Goal: Information Seeking & Learning: Learn about a topic

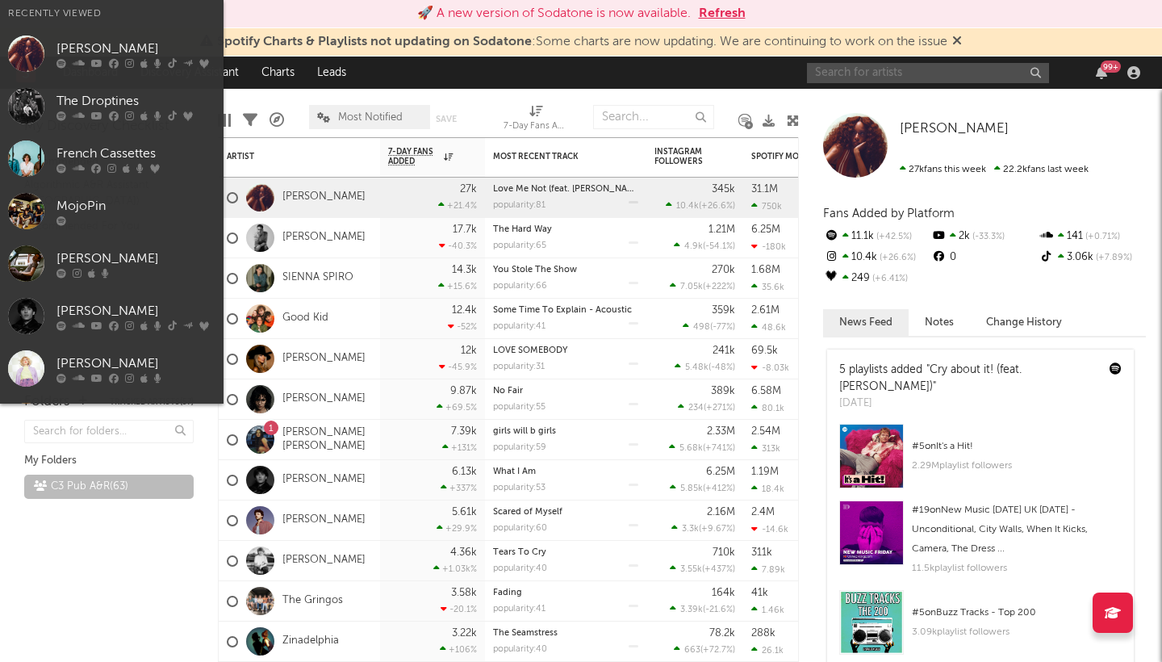
click at [919, 69] on input "text" at bounding box center [928, 73] width 242 height 20
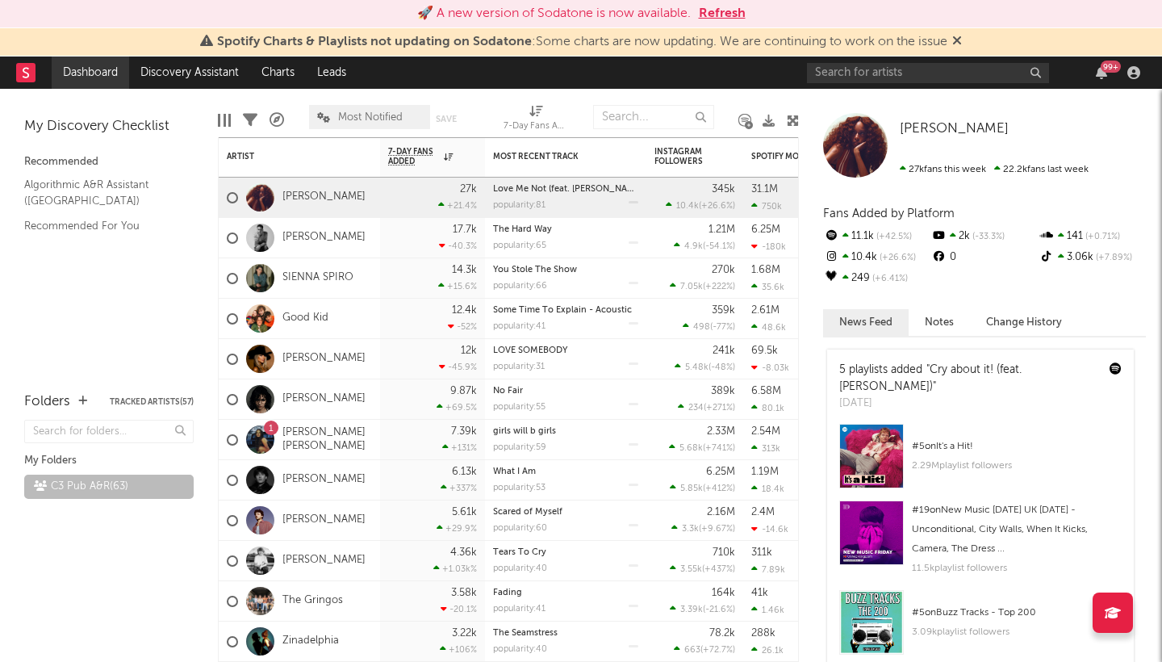
click at [81, 76] on link "Dashboard" at bounding box center [90, 72] width 77 height 32
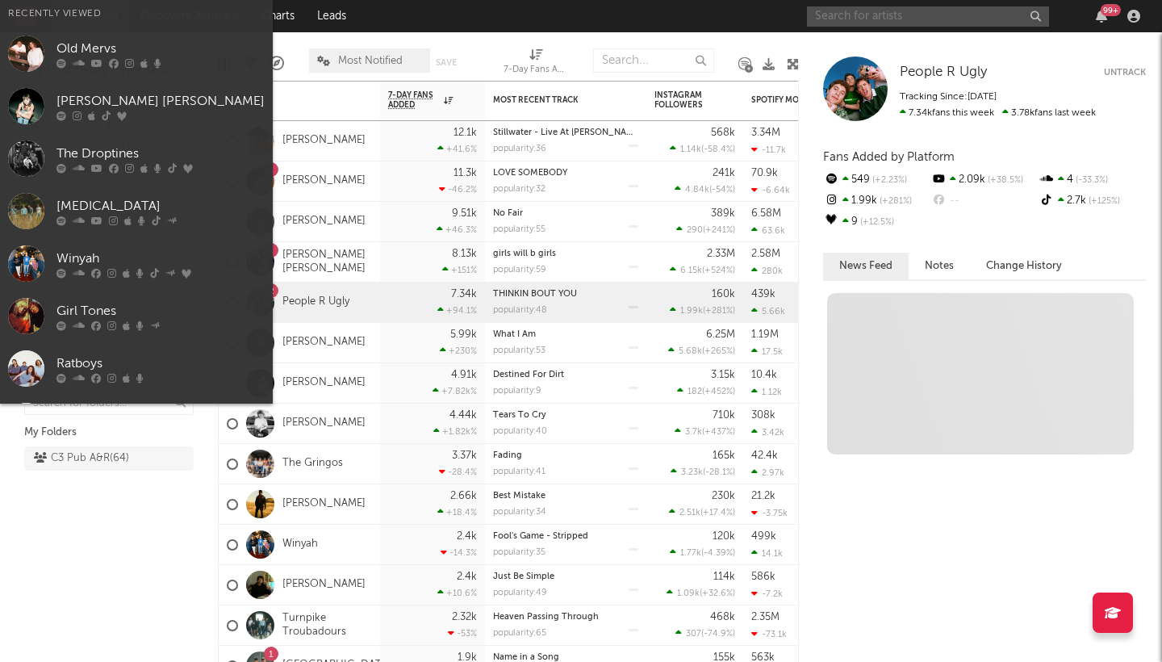
click at [953, 17] on input "text" at bounding box center [928, 16] width 242 height 20
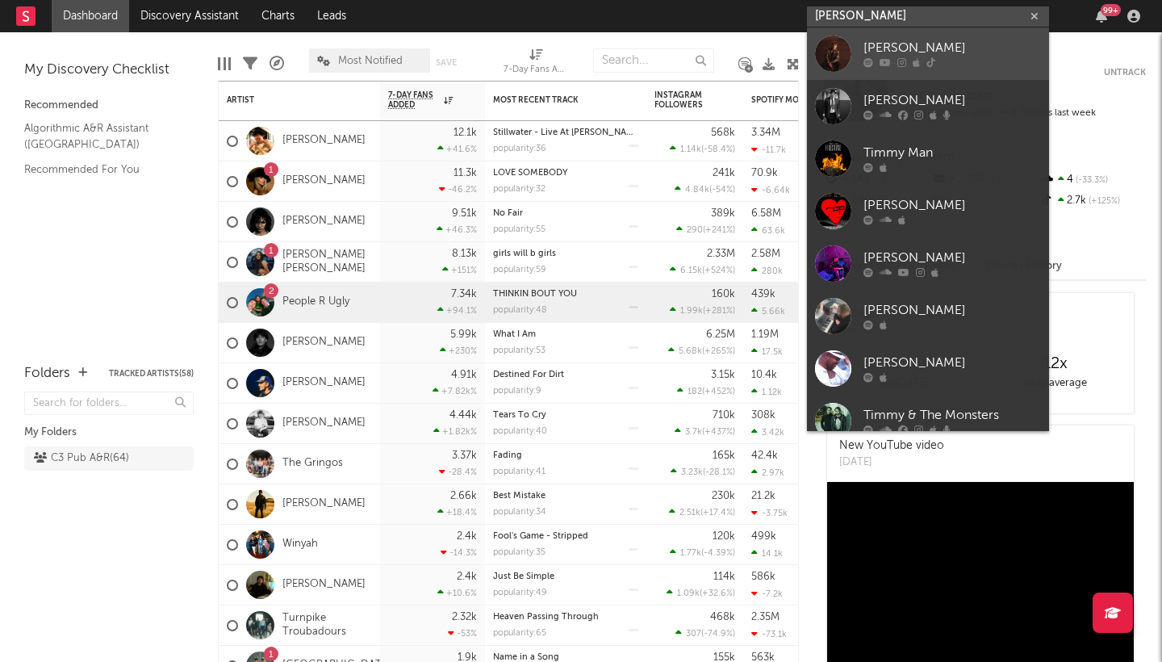
type input "timmy m"
click at [1008, 53] on div "Timmy McKeever" at bounding box center [951, 48] width 177 height 19
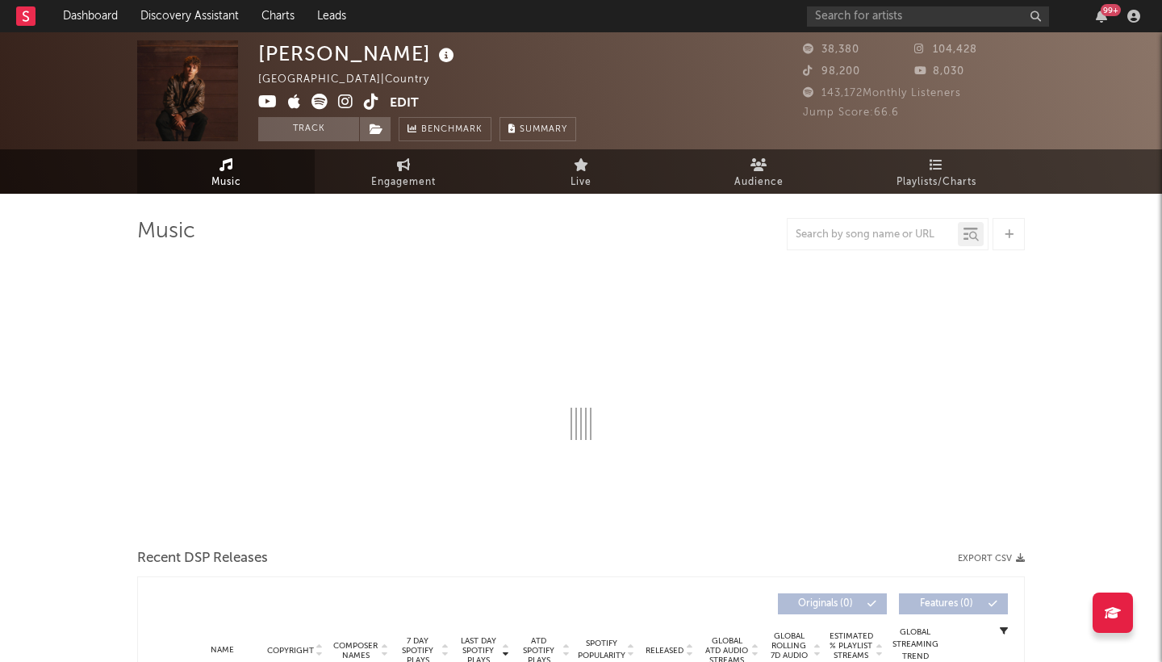
select select "6m"
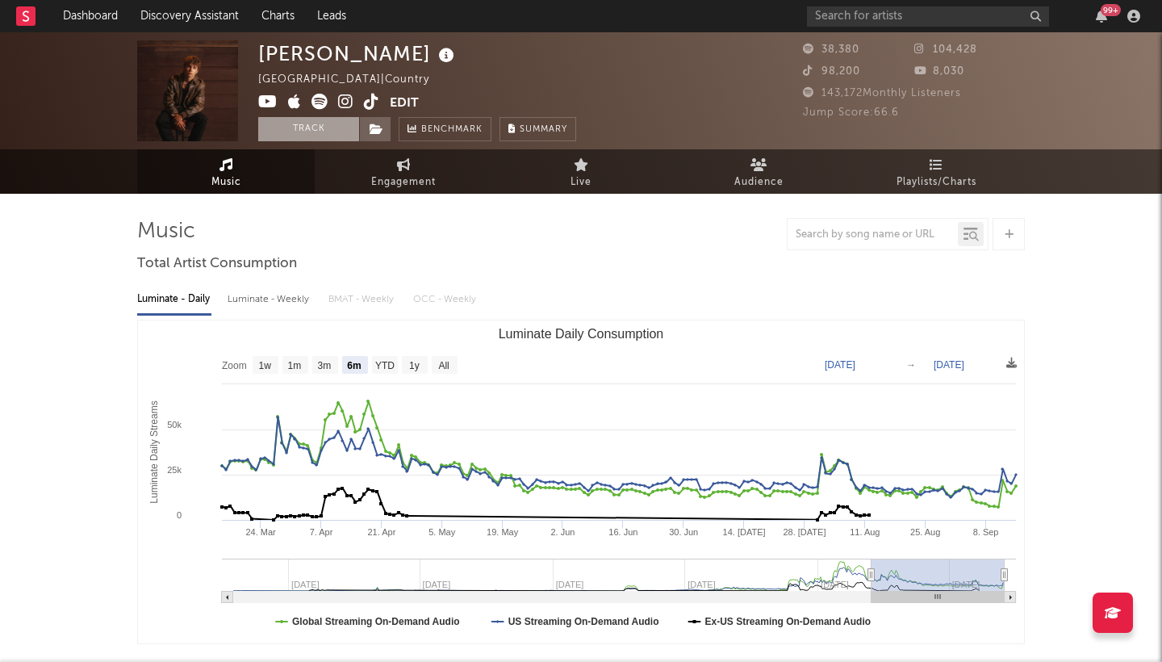
click at [322, 134] on button "Track" at bounding box center [308, 129] width 101 height 24
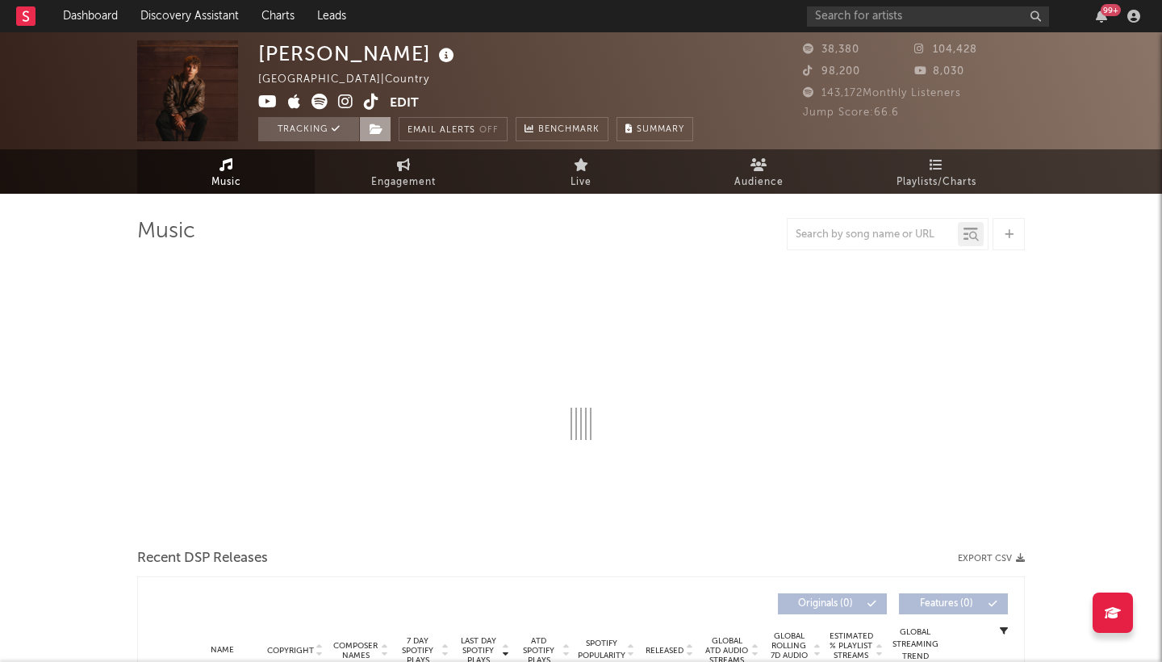
click at [382, 127] on icon at bounding box center [377, 128] width 14 height 11
select select "6m"
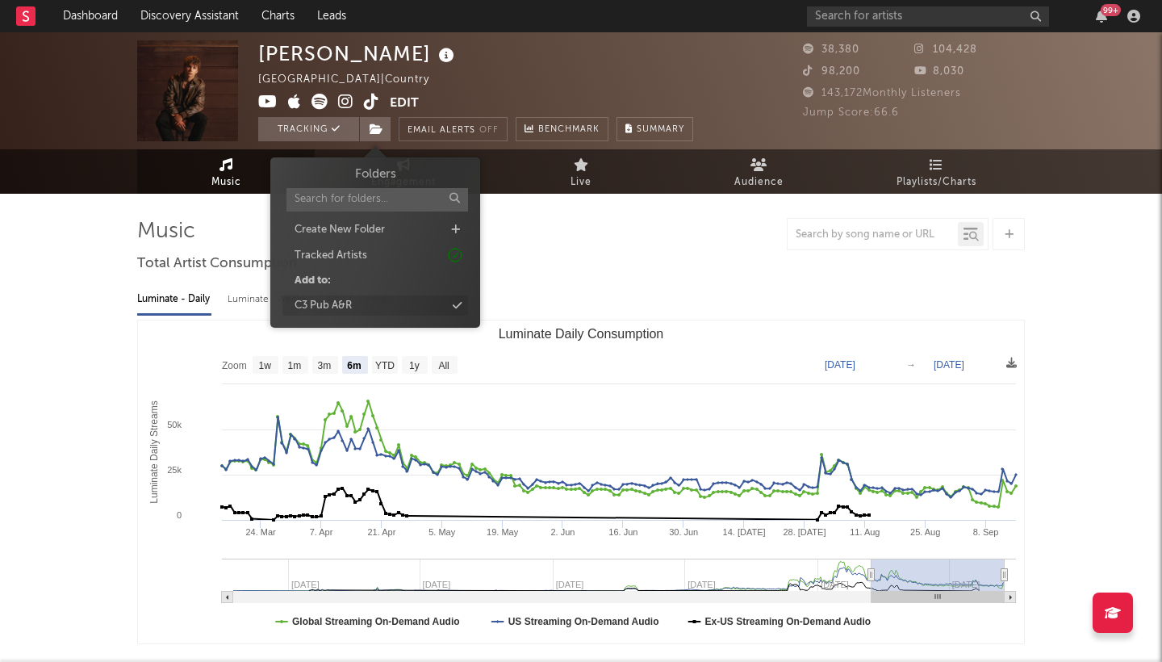
click at [403, 300] on div "C3 Pub A&R" at bounding box center [375, 305] width 186 height 21
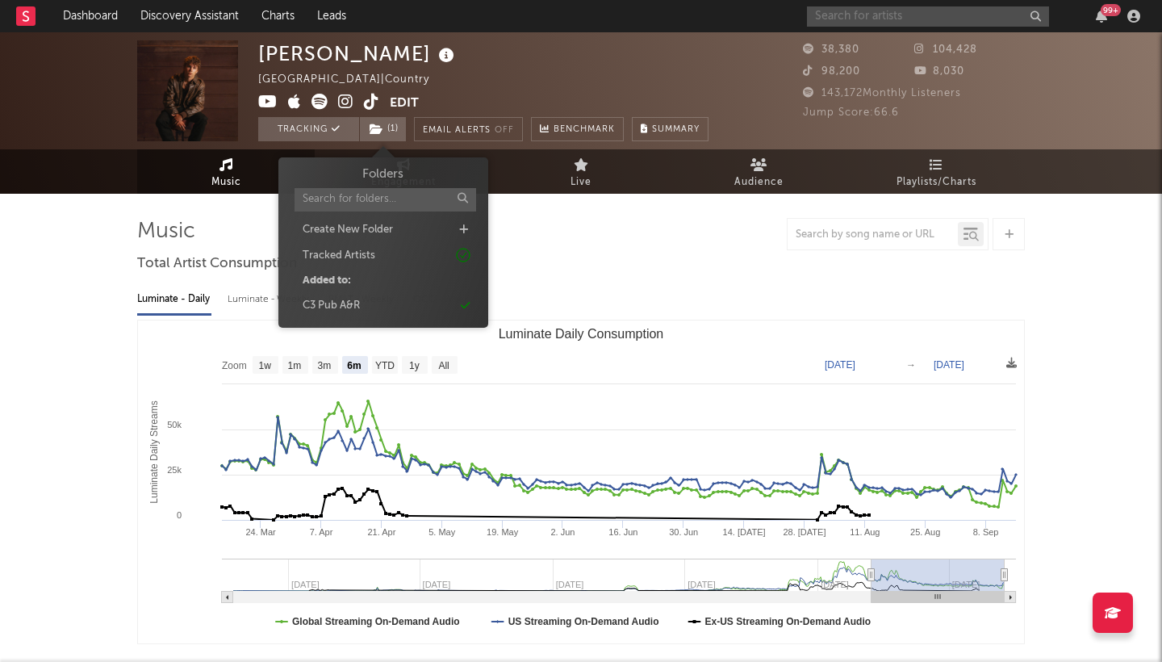
click at [890, 19] on input "text" at bounding box center [928, 16] width 242 height 20
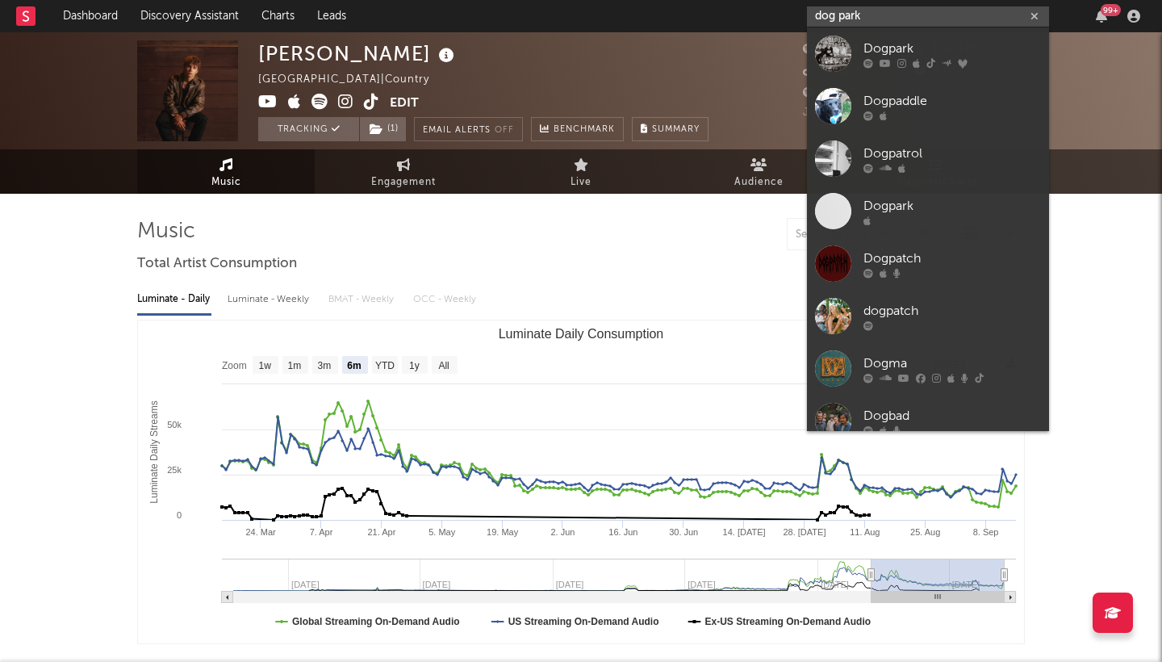
type input "dog park"
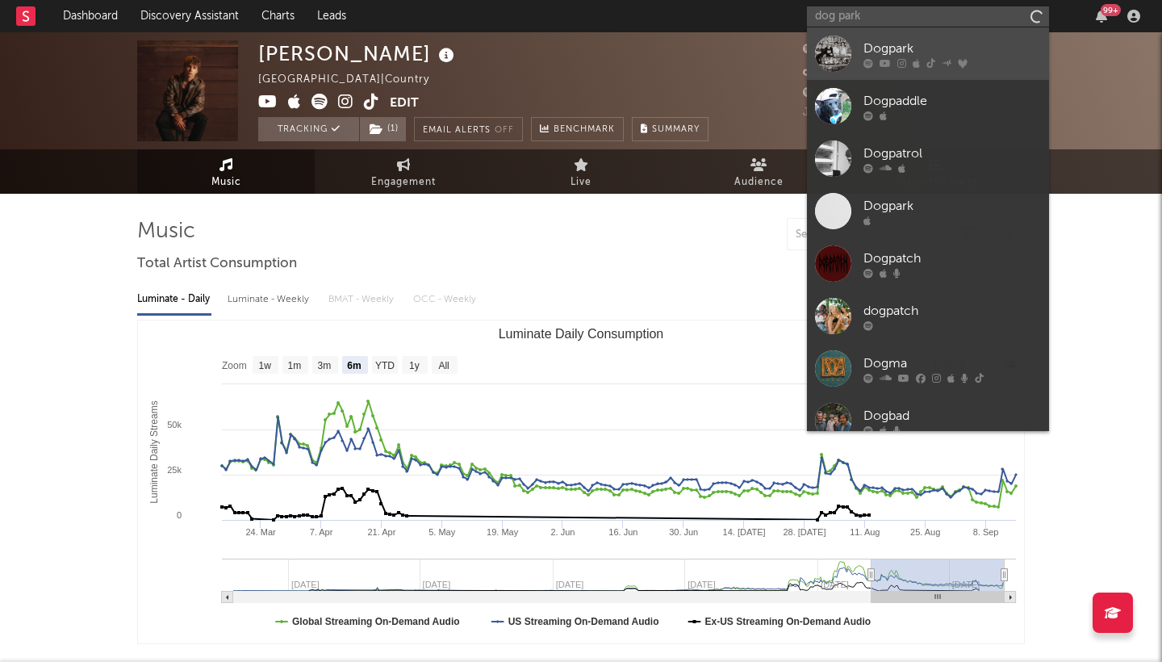
drag, startPoint x: 890, startPoint y: 19, endPoint x: 985, endPoint y: 55, distance: 101.6
click at [985, 55] on div "Dogpark" at bounding box center [951, 48] width 177 height 19
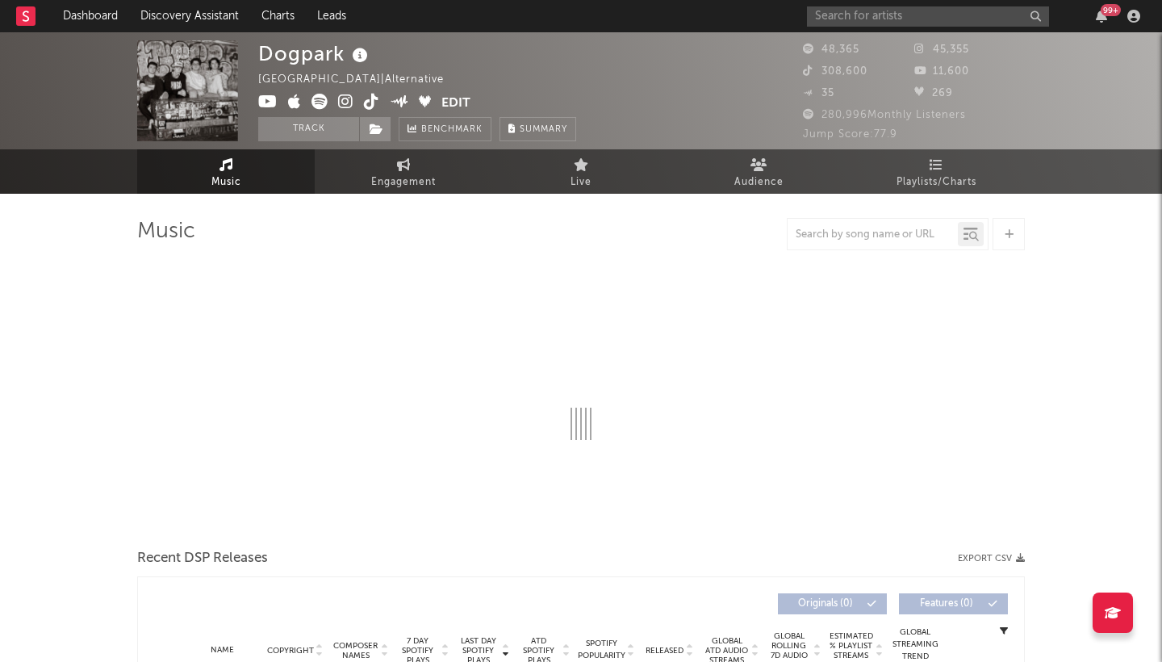
select select "6m"
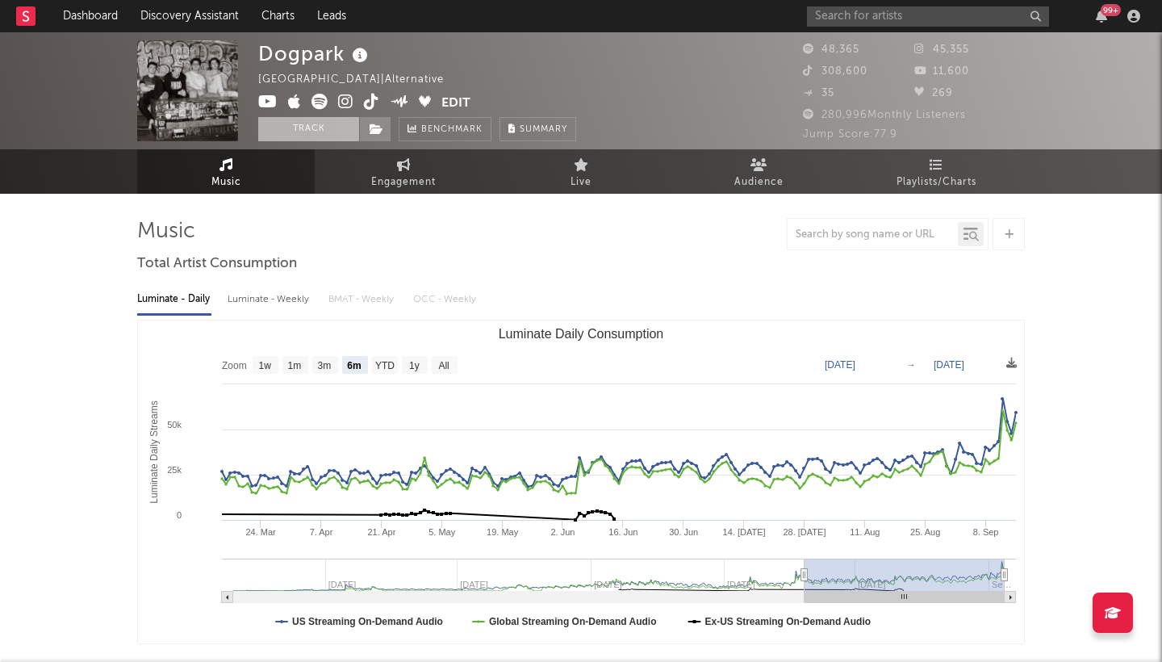
click at [330, 127] on button "Track" at bounding box center [308, 129] width 101 height 24
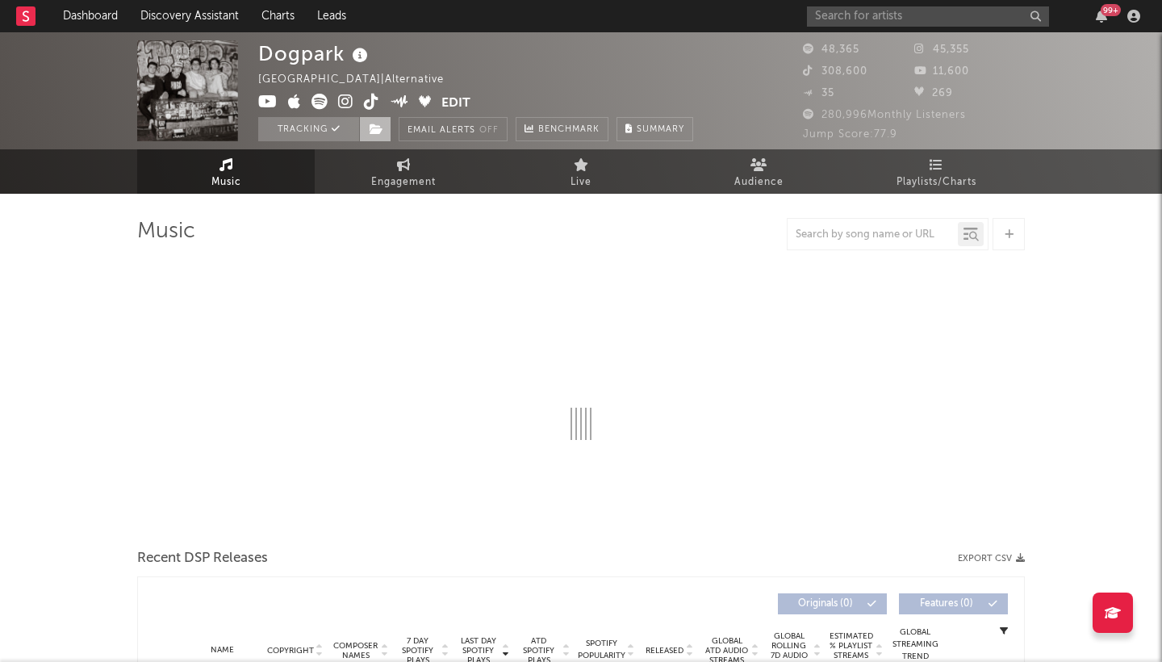
click at [388, 127] on span at bounding box center [375, 129] width 32 height 24
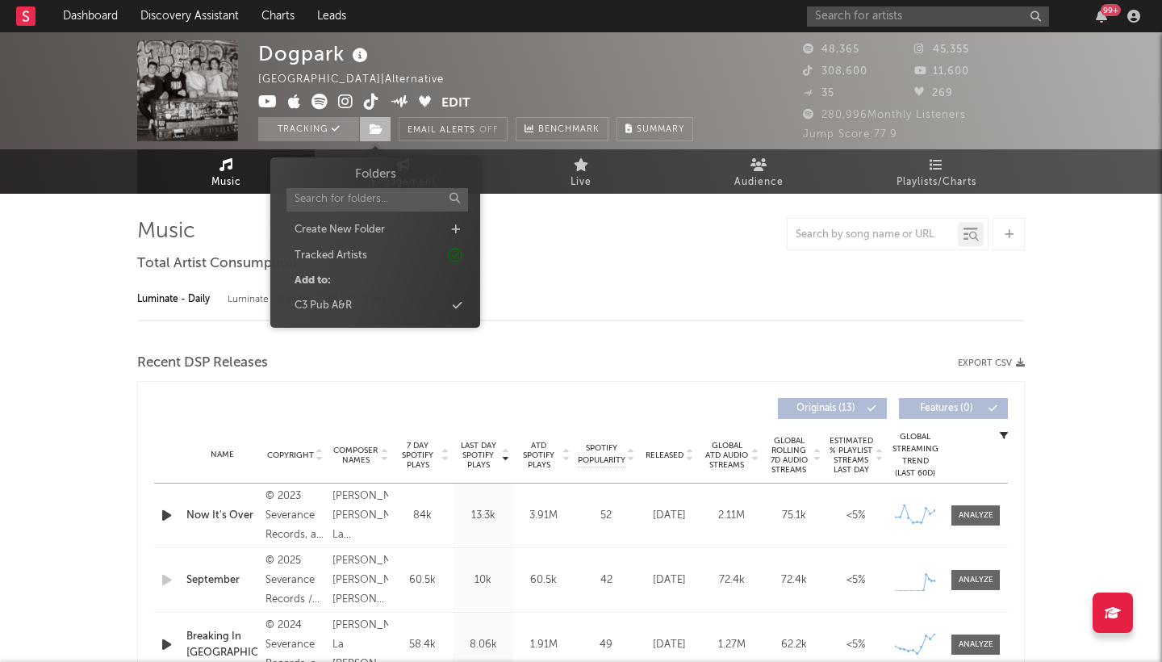
select select "6m"
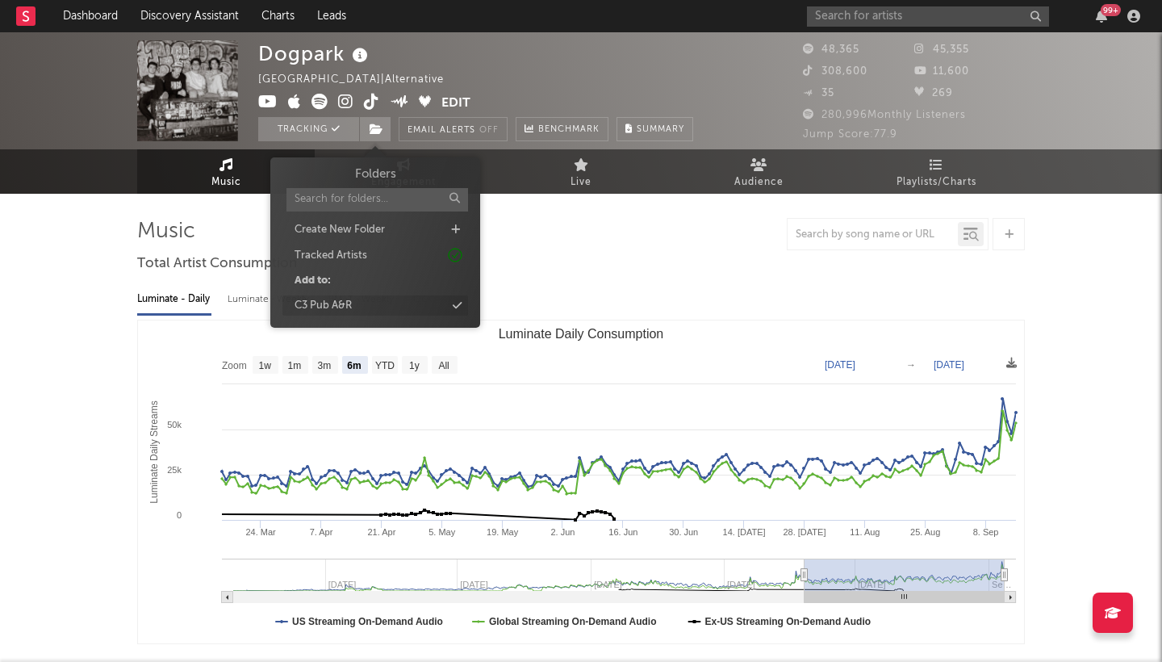
click at [378, 307] on div "C3 Pub A&R" at bounding box center [375, 305] width 186 height 21
click at [531, 78] on div "Dogpark United States | Alternative Edit Tracking ( 1 ) Email Alerts Off Benchm…" at bounding box center [483, 90] width 450 height 101
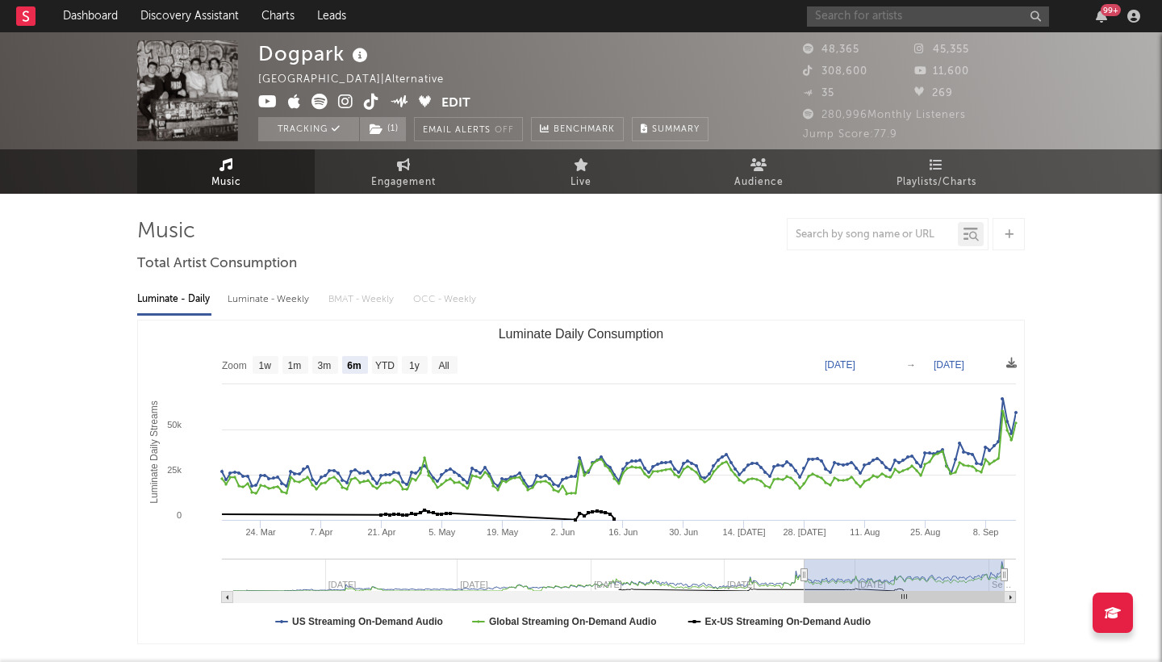
click at [880, 20] on input "text" at bounding box center [928, 16] width 242 height 20
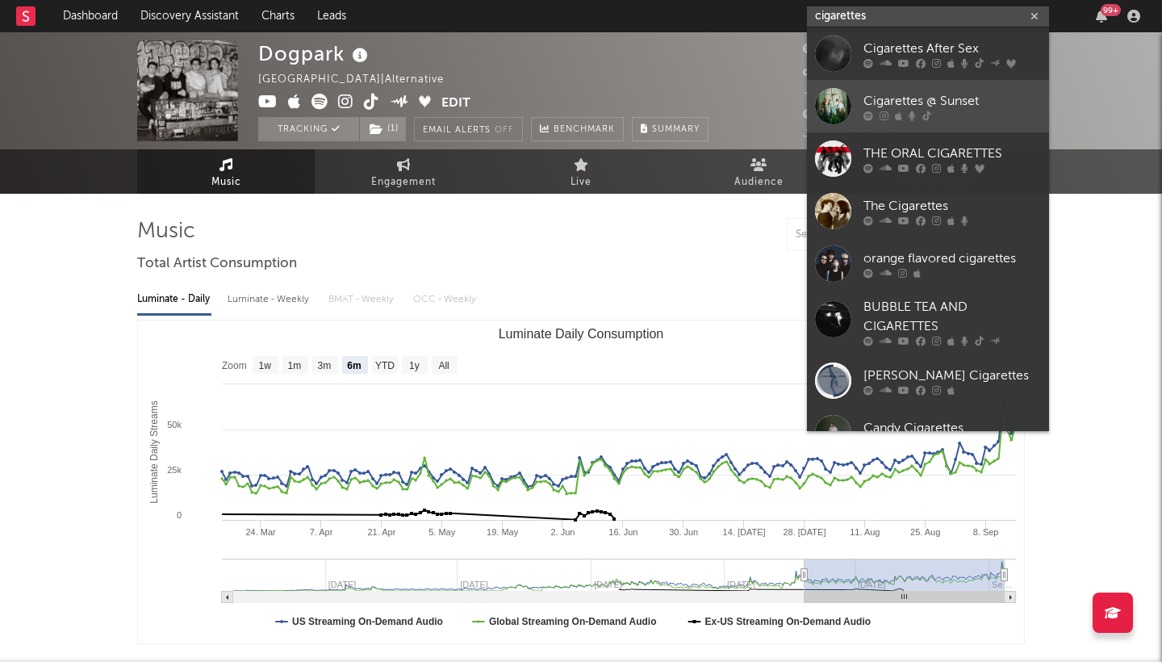
type input "cigarettes"
click at [902, 91] on link "Cigarettes @ Sunset" at bounding box center [928, 106] width 242 height 52
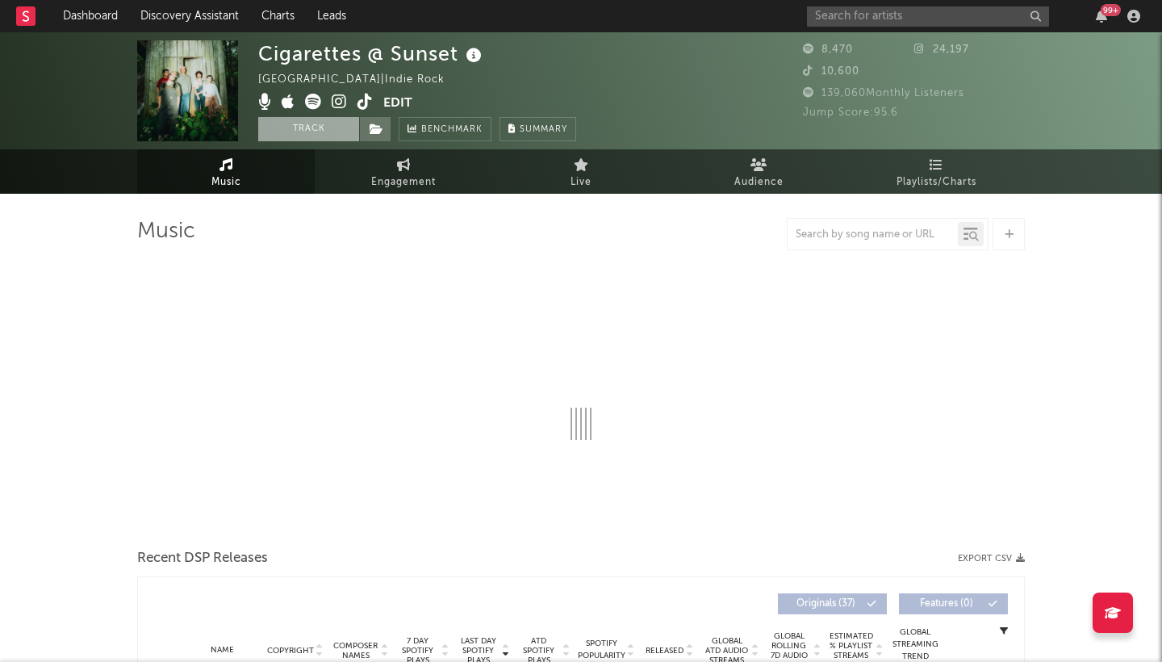
click at [317, 131] on button "Track" at bounding box center [308, 129] width 101 height 24
select select "1w"
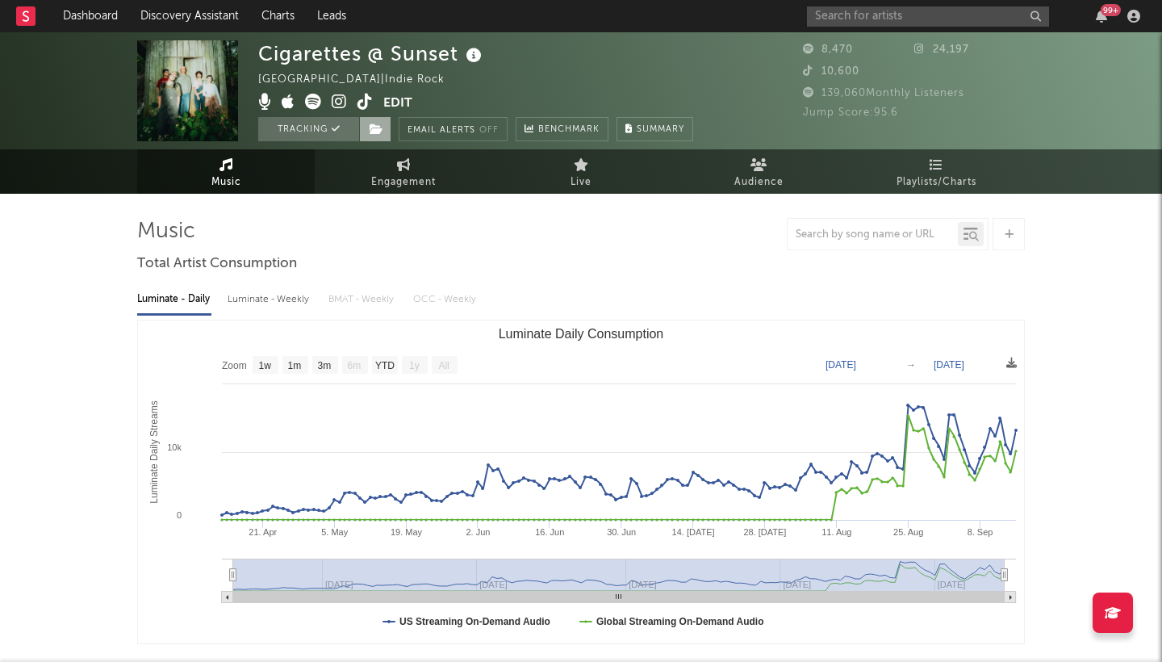
click at [377, 130] on icon at bounding box center [377, 128] width 14 height 11
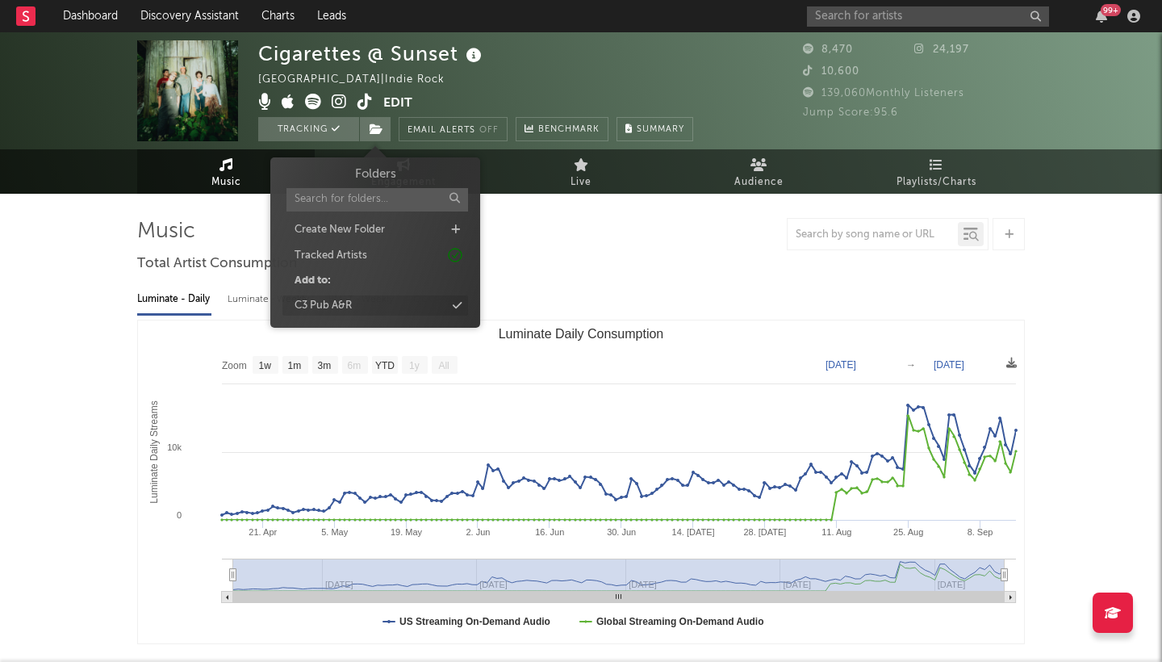
click at [391, 307] on div "C3 Pub A&R" at bounding box center [375, 305] width 186 height 21
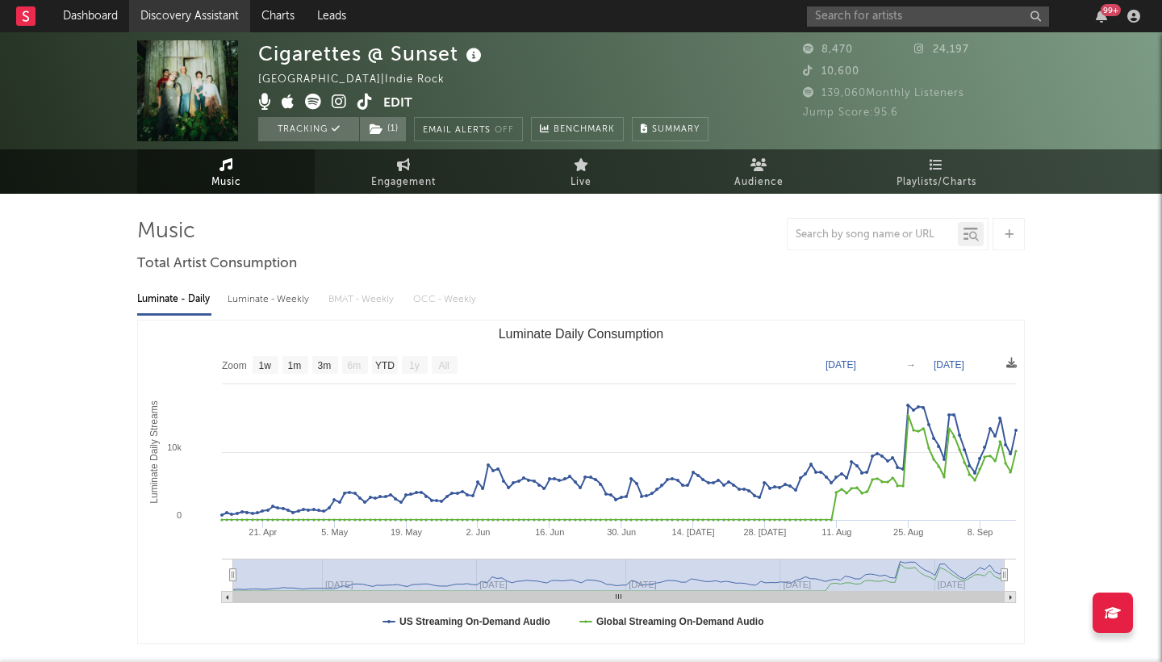
click at [240, 16] on link "Discovery Assistant" at bounding box center [189, 16] width 121 height 32
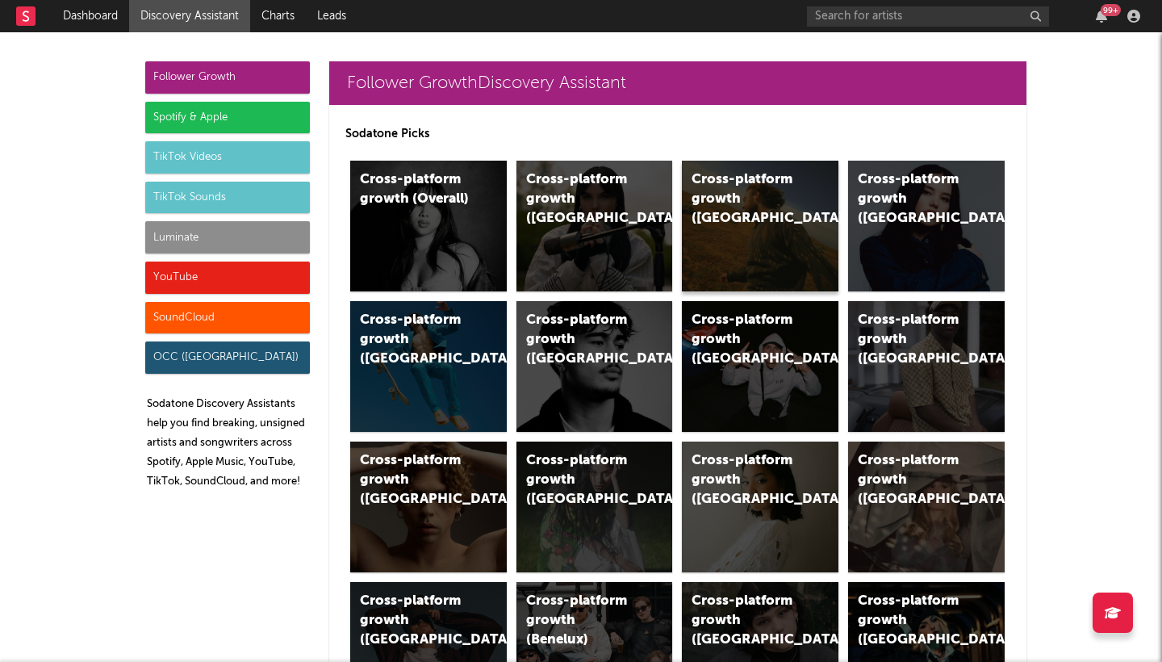
click at [717, 261] on div "Cross-platform growth (US)" at bounding box center [760, 226] width 157 height 131
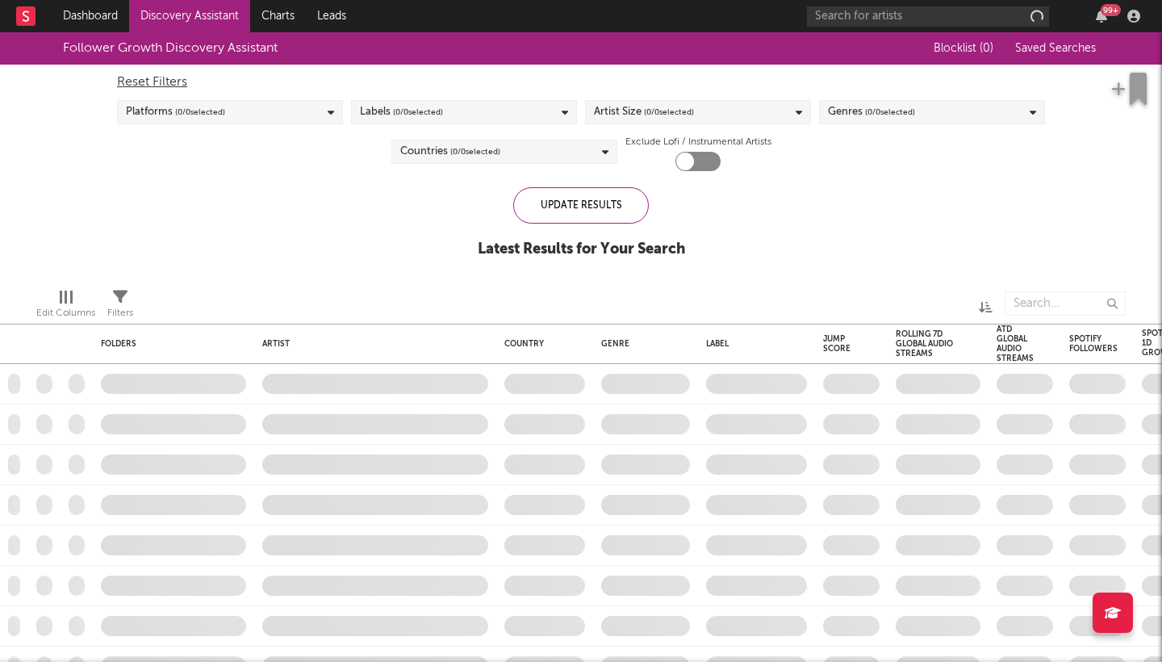
checkbox input "true"
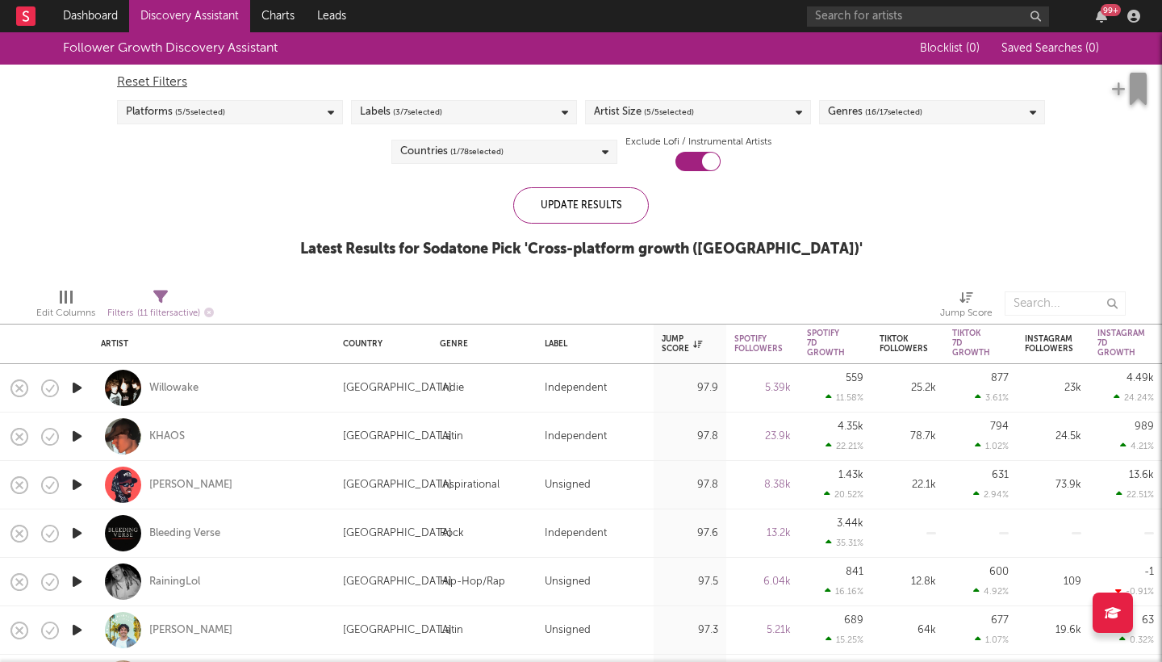
click at [550, 126] on div "Reset Filters Platforms ( 5 / 5 selected) Labels ( 3 / 7 selected) Artist Size …" at bounding box center [581, 118] width 944 height 106
click at [550, 115] on div "Labels ( 3 / 7 selected)" at bounding box center [464, 112] width 226 height 24
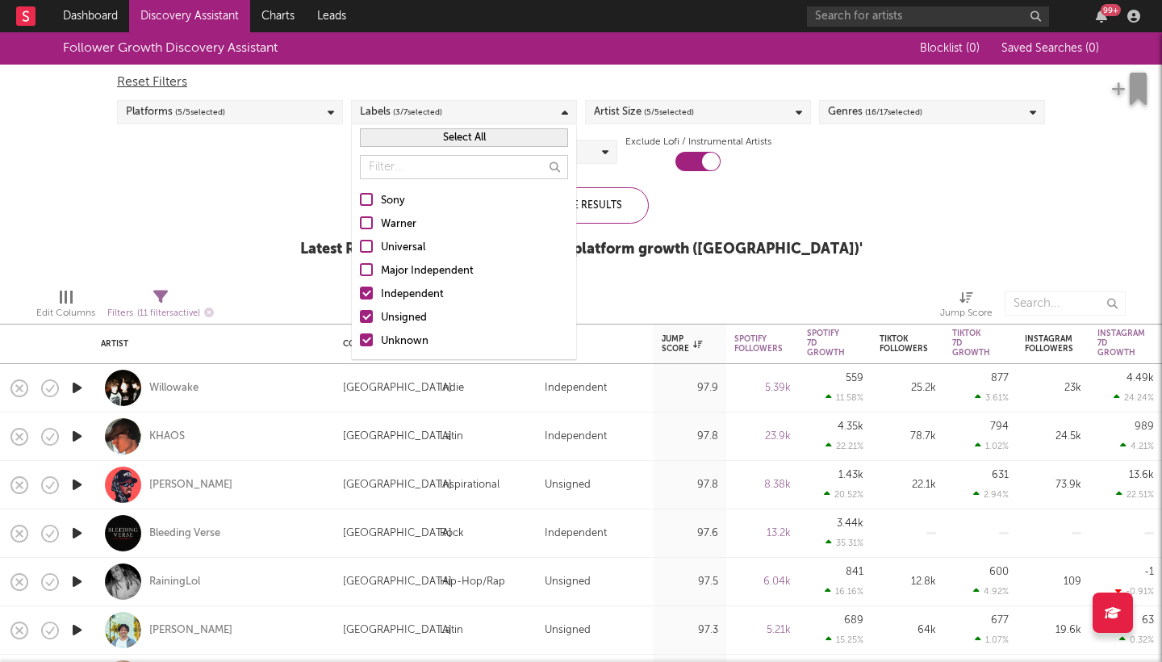
click at [924, 169] on div "Reset Filters Platforms ( 5 / 5 selected) Labels ( 3 / 7 selected) Artist Size …" at bounding box center [581, 118] width 944 height 106
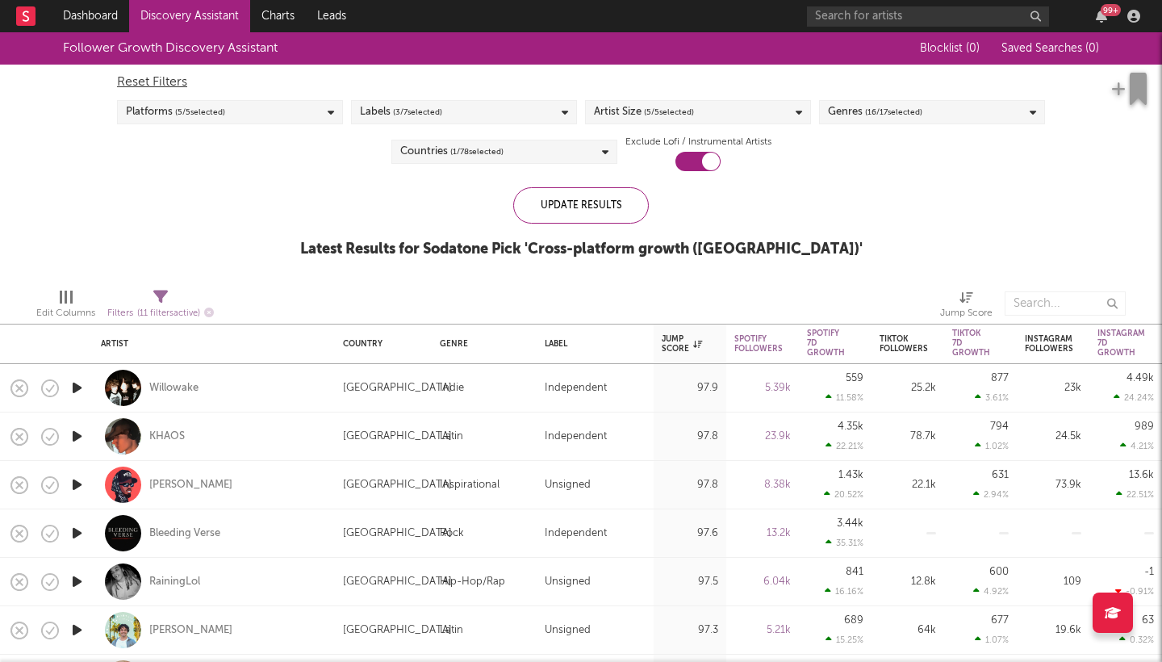
click at [778, 107] on div "Artist Size ( 5 / 5 selected)" at bounding box center [698, 112] width 226 height 24
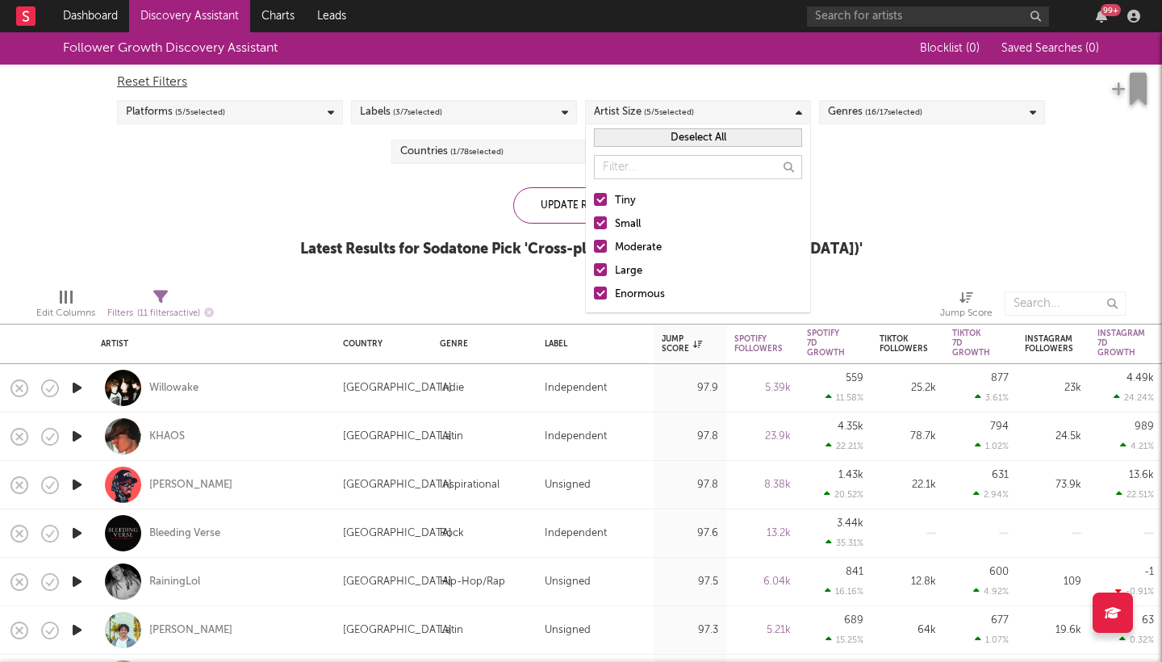
click at [607, 269] on label "Large" at bounding box center [698, 270] width 208 height 19
click at [594, 269] on input "Large" at bounding box center [594, 270] width 0 height 19
click at [600, 294] on div at bounding box center [600, 292] width 13 height 13
click at [594, 294] on input "Enormous" at bounding box center [594, 294] width 0 height 19
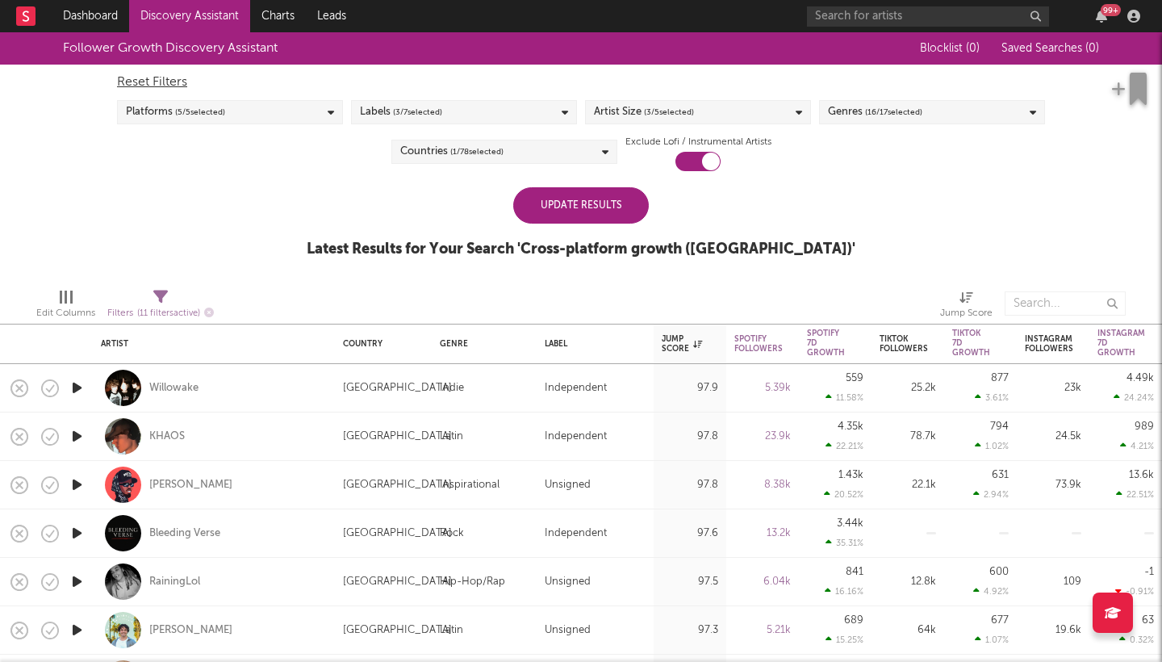
click at [864, 215] on div "Follower Growth Discovery Assistant Blocklist ( 0 ) Saved Searches ( 0 ) Reset …" at bounding box center [581, 153] width 1162 height 243
click at [856, 104] on div "Genres ( 16 / 17 selected)" at bounding box center [875, 111] width 94 height 19
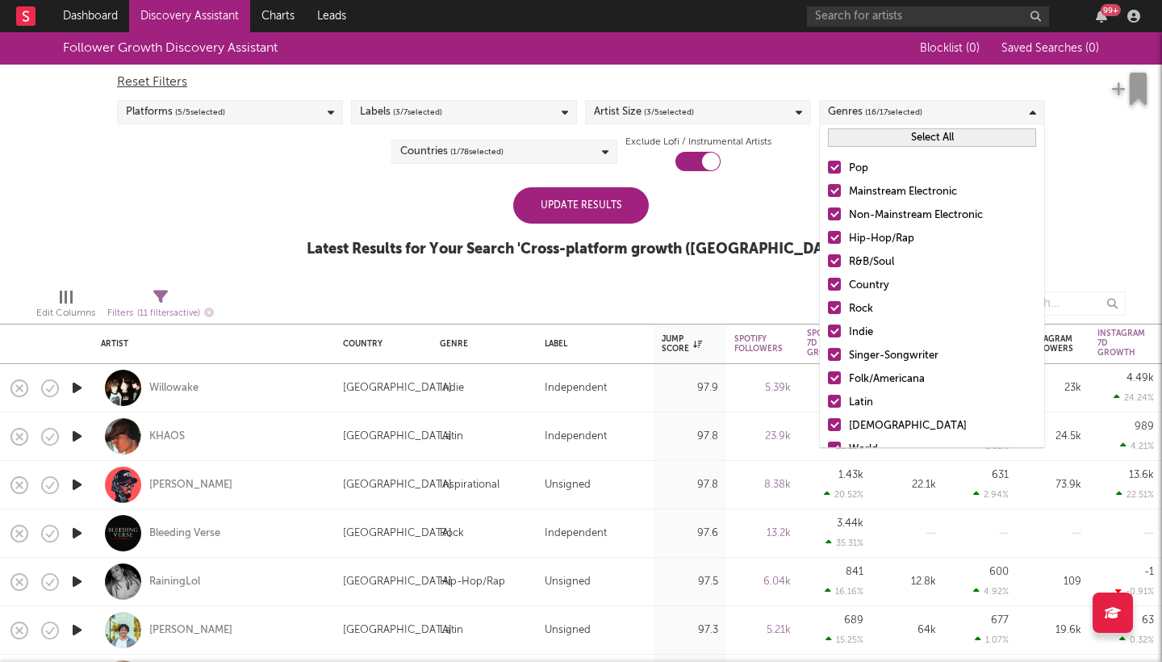
click at [837, 194] on div at bounding box center [834, 190] width 13 height 13
click at [828, 194] on input "Mainstream Electronic" at bounding box center [828, 191] width 0 height 19
click at [834, 216] on div at bounding box center [834, 213] width 13 height 13
click at [828, 216] on input "Non-Mainstream Electronic" at bounding box center [828, 215] width 0 height 19
click at [836, 240] on div at bounding box center [834, 237] width 13 height 13
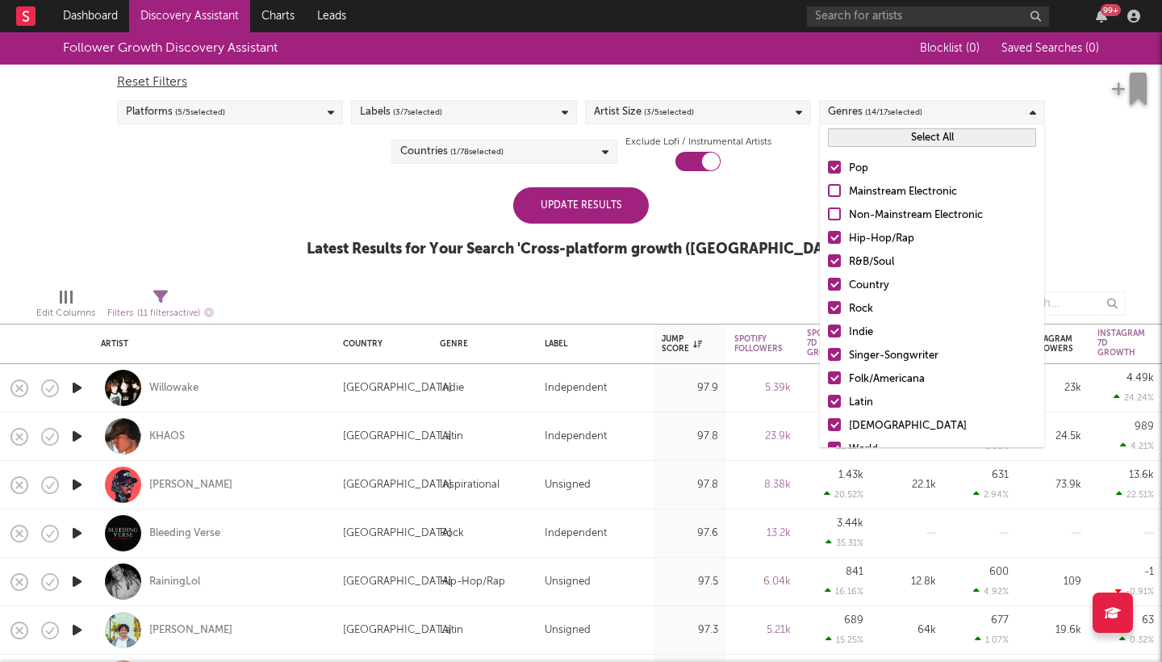
click at [828, 240] on input "Hip-Hop/Rap" at bounding box center [828, 238] width 0 height 19
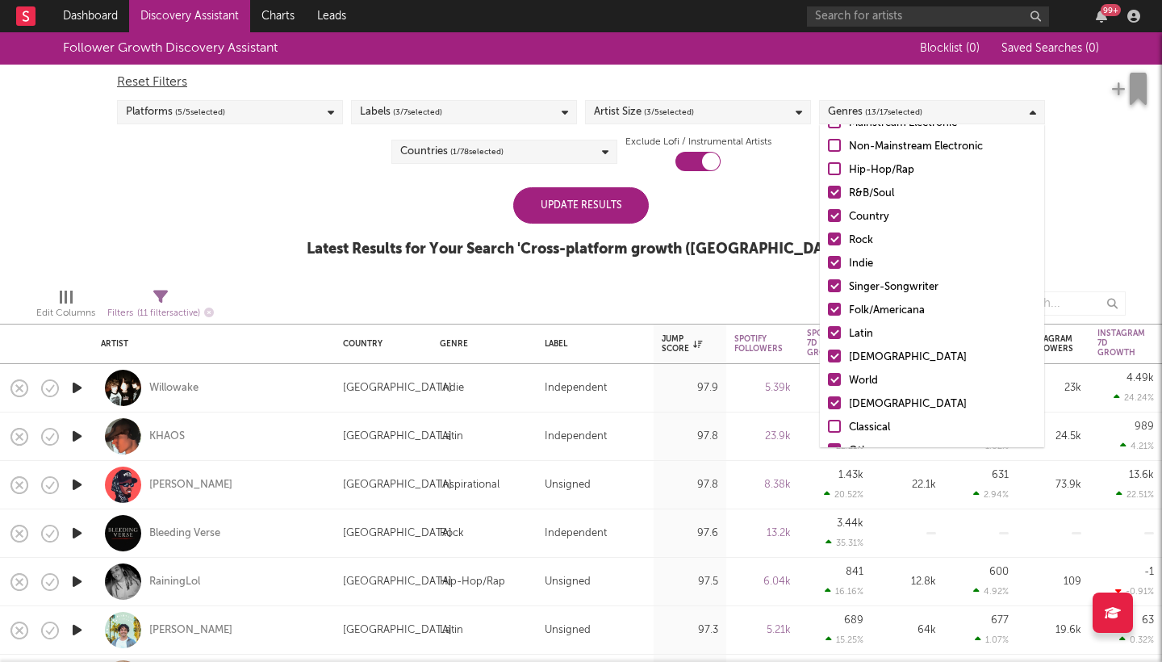
scroll to position [77, 0]
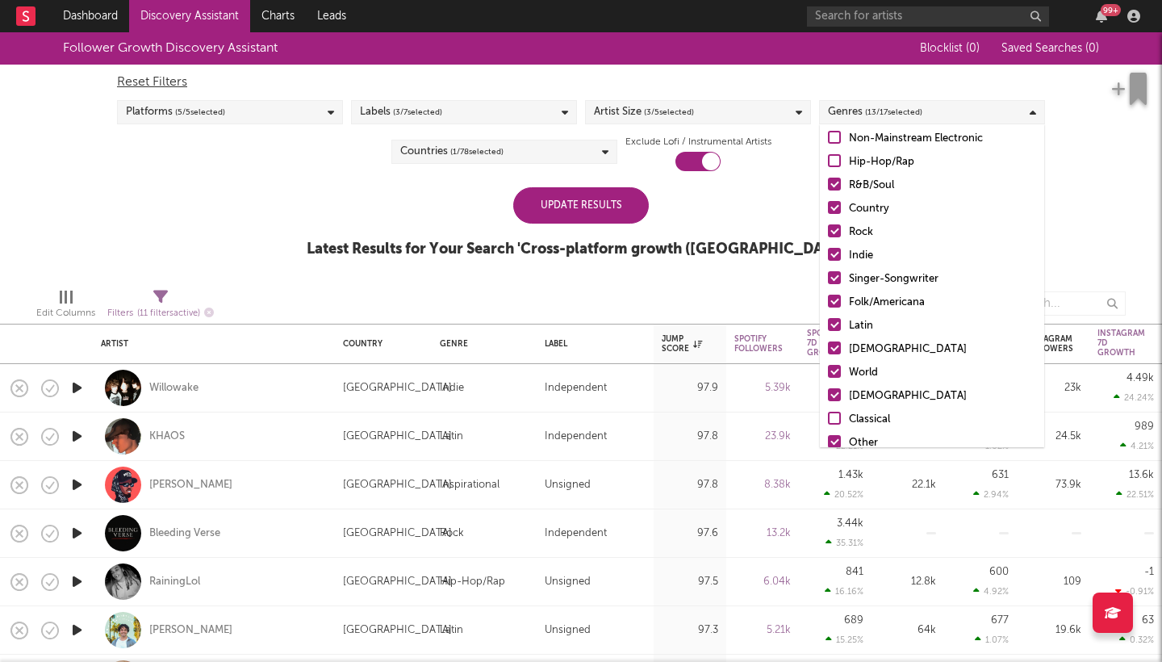
click at [835, 332] on label "Latin" at bounding box center [932, 325] width 208 height 19
click at [828, 332] on input "Latin" at bounding box center [828, 325] width 0 height 19
click at [833, 323] on div at bounding box center [834, 324] width 13 height 13
click at [828, 323] on input "Latin" at bounding box center [828, 325] width 0 height 19
click at [833, 323] on div at bounding box center [834, 324] width 13 height 13
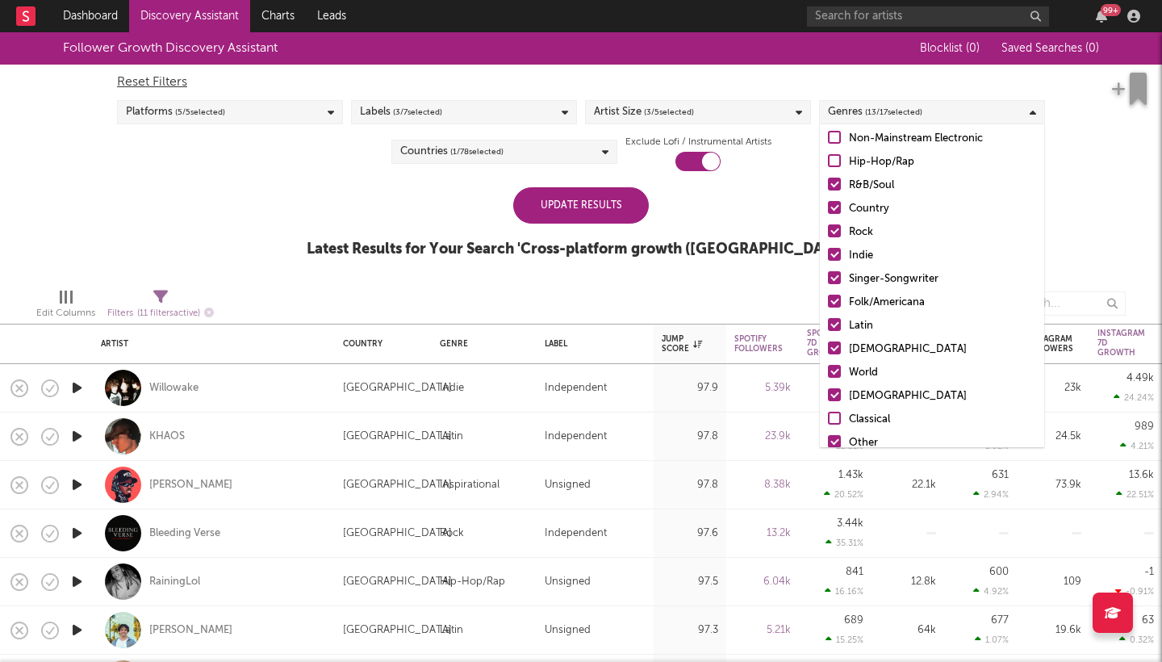
click at [828, 323] on input "Latin" at bounding box center [828, 325] width 0 height 19
click at [833, 344] on div at bounding box center [834, 347] width 13 height 13
click at [828, 344] on input "African" at bounding box center [828, 349] width 0 height 19
click at [833, 370] on div at bounding box center [834, 371] width 13 height 13
click at [828, 370] on input "World" at bounding box center [828, 372] width 0 height 19
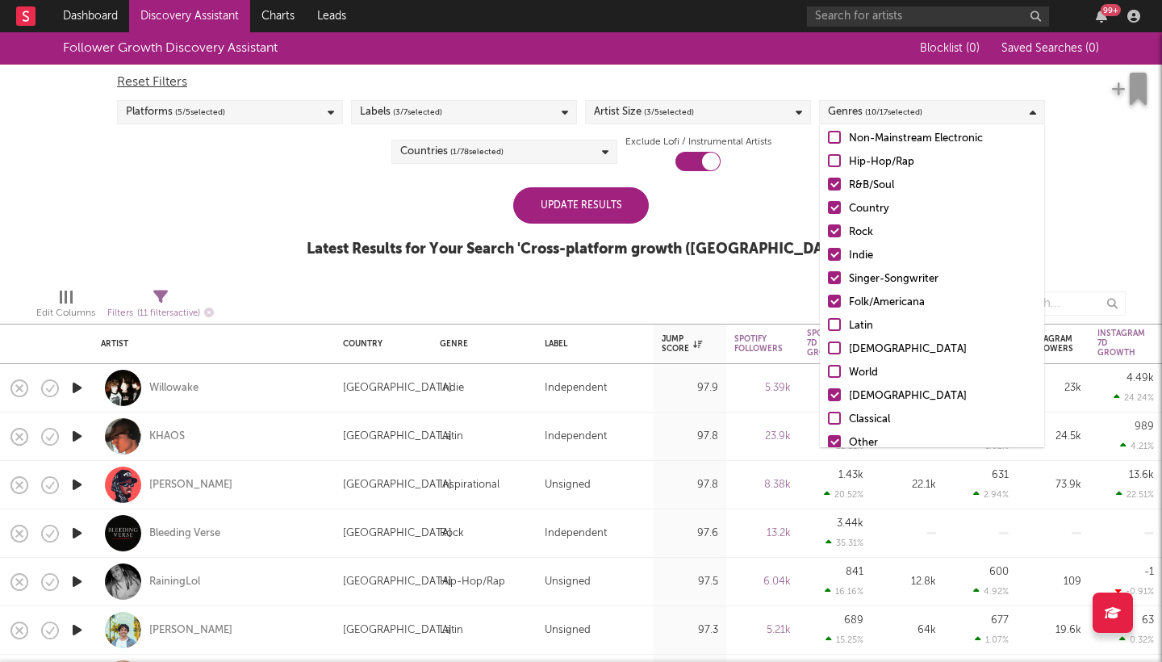
click at [835, 396] on div at bounding box center [834, 394] width 13 height 13
click at [828, 396] on input "Christian" at bounding box center [828, 395] width 0 height 19
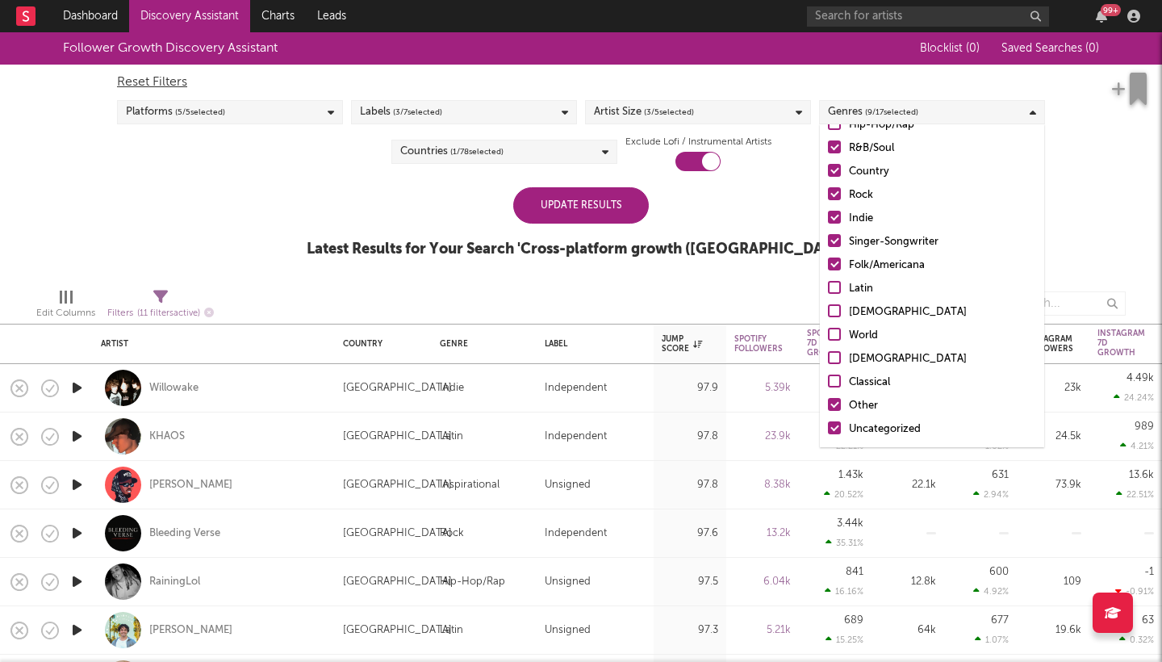
scroll to position [114, 0]
click at [835, 409] on div at bounding box center [834, 404] width 13 height 13
click at [828, 409] on input "Other" at bounding box center [828, 405] width 0 height 19
click at [833, 428] on div at bounding box center [834, 427] width 13 height 13
click at [828, 428] on input "Uncategorized" at bounding box center [828, 429] width 0 height 19
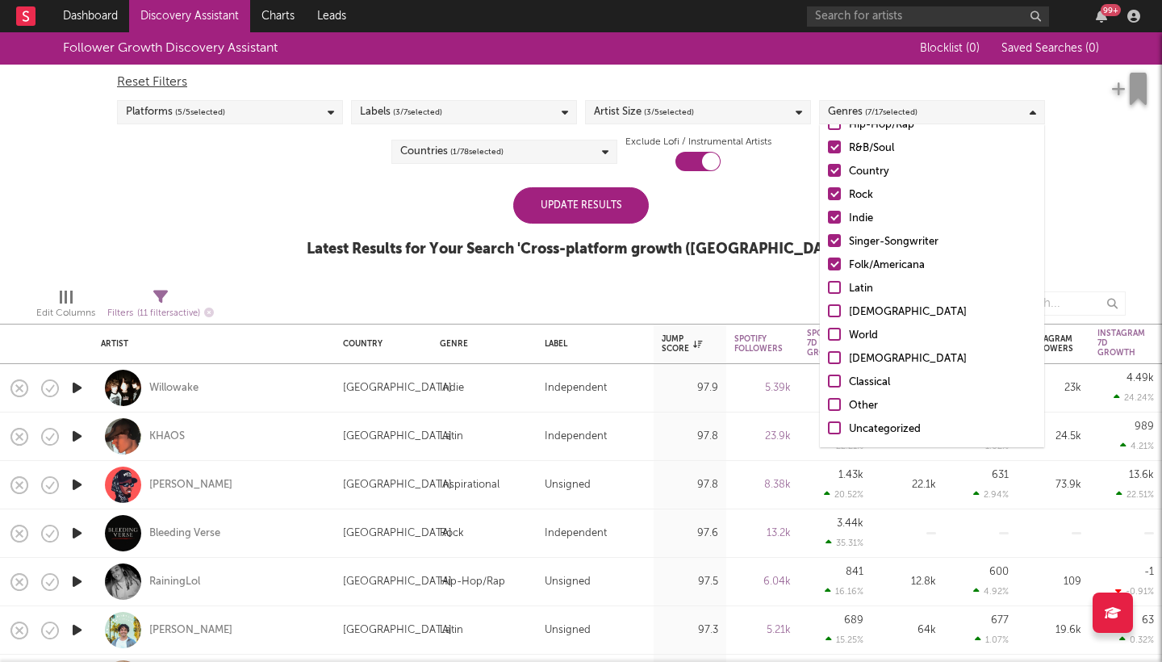
click at [600, 216] on div "Update Results" at bounding box center [581, 205] width 136 height 36
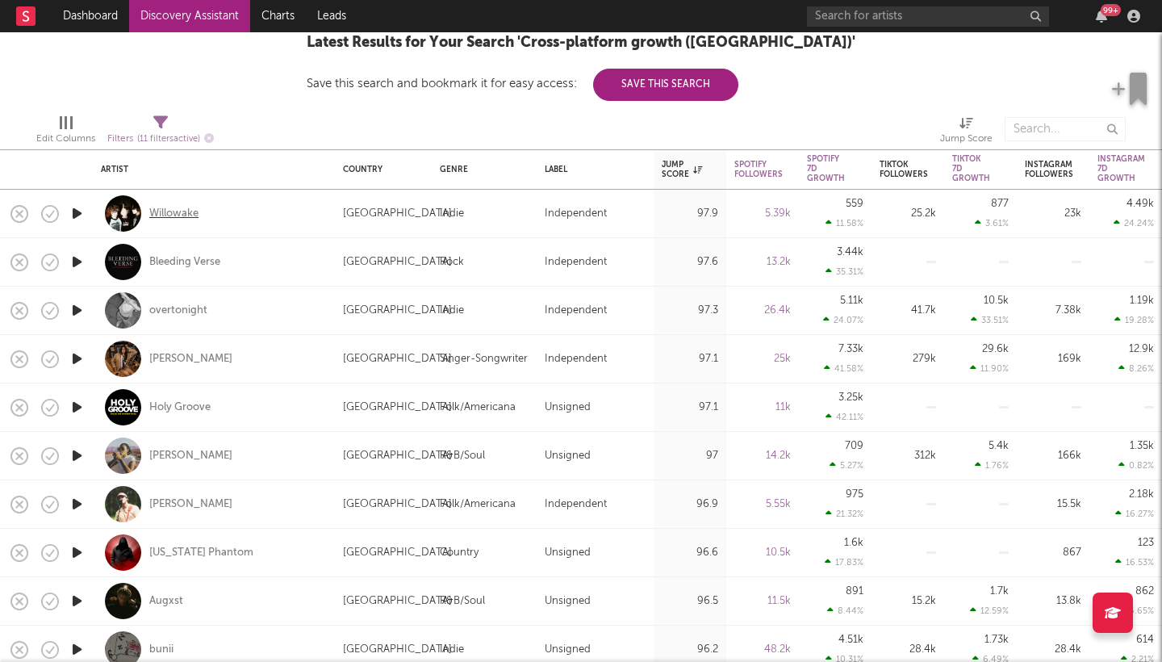
click at [176, 211] on div "Willowake" at bounding box center [173, 214] width 49 height 15
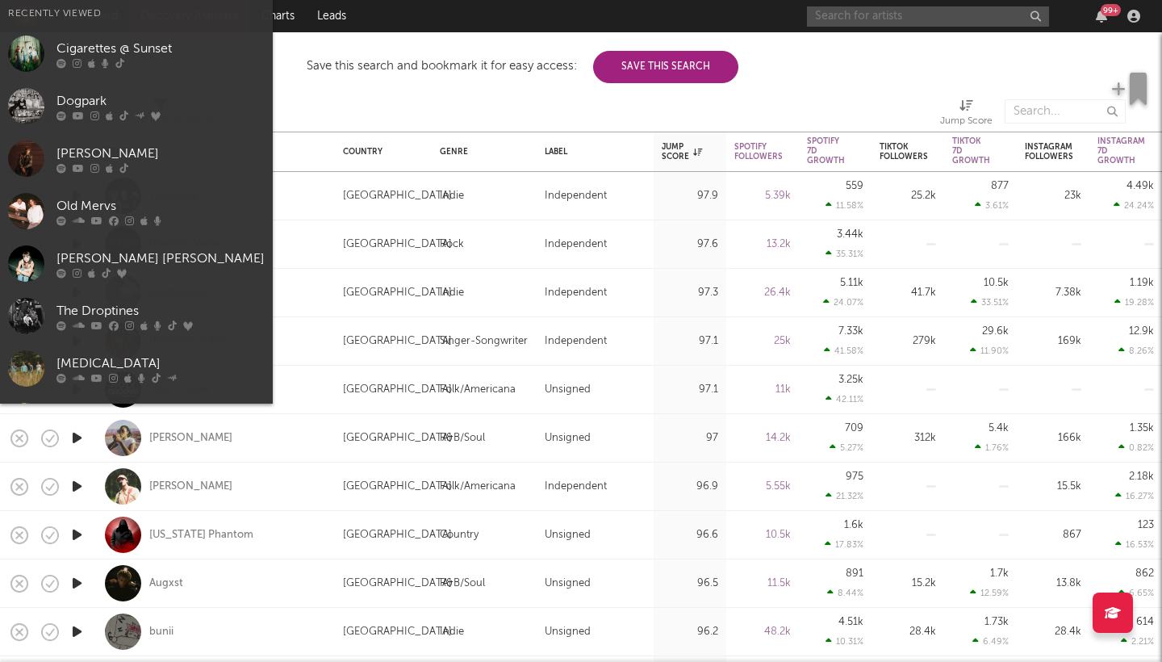
click at [843, 19] on input "text" at bounding box center [928, 16] width 242 height 20
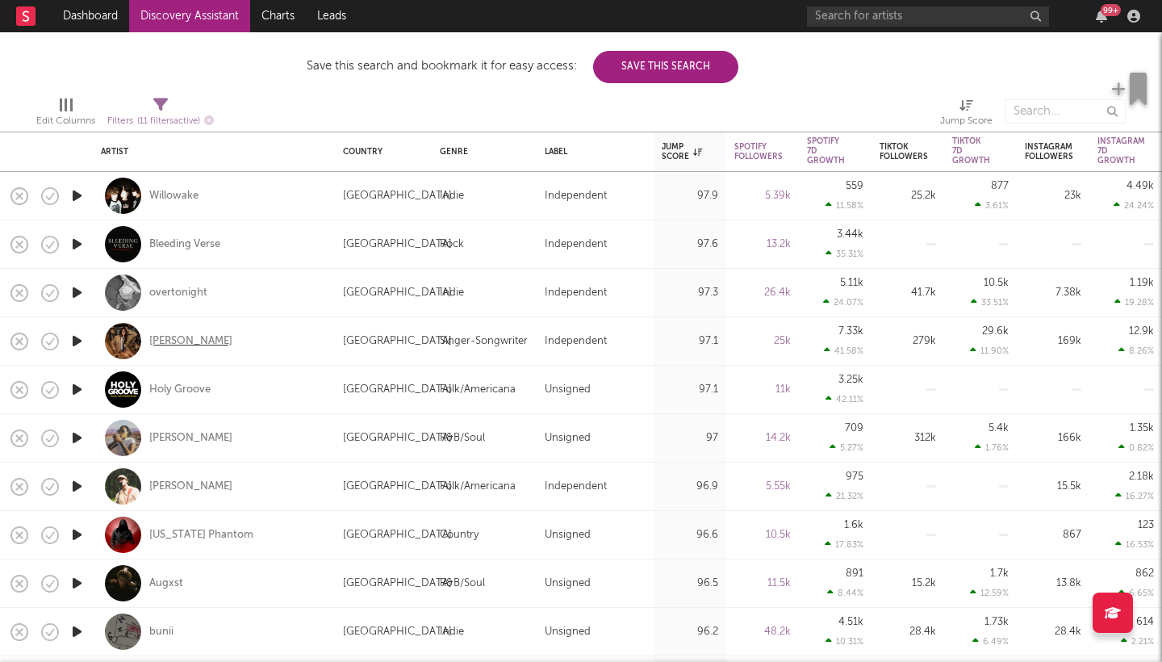
click at [194, 344] on div "Izzy Escobar" at bounding box center [190, 341] width 83 height 15
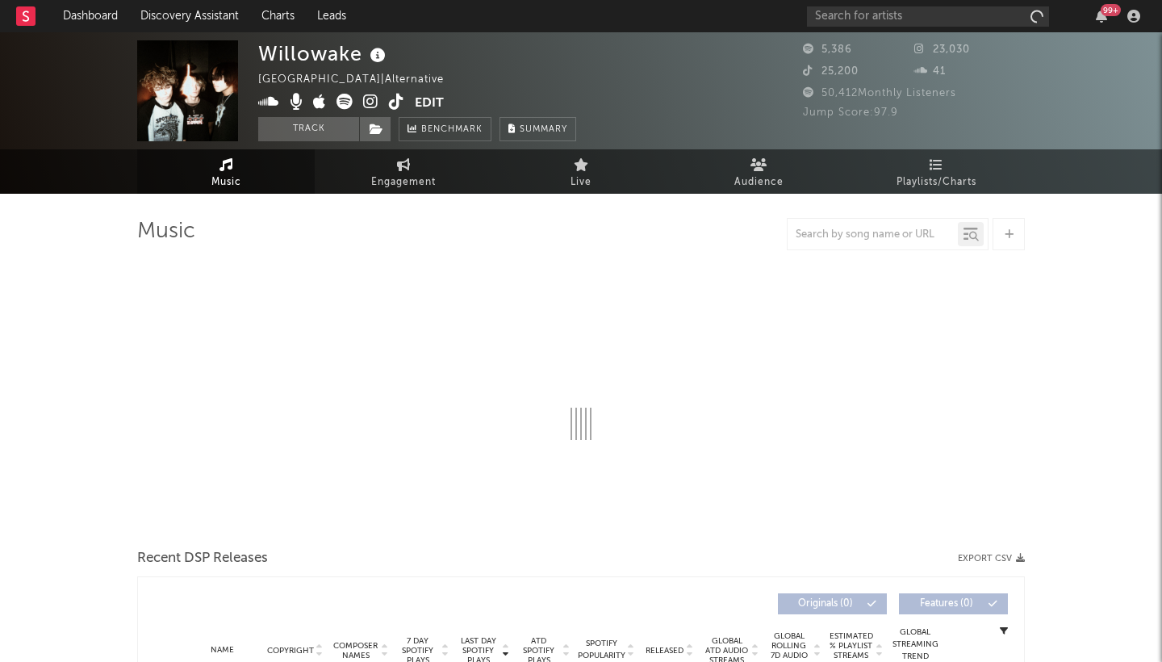
select select "1w"
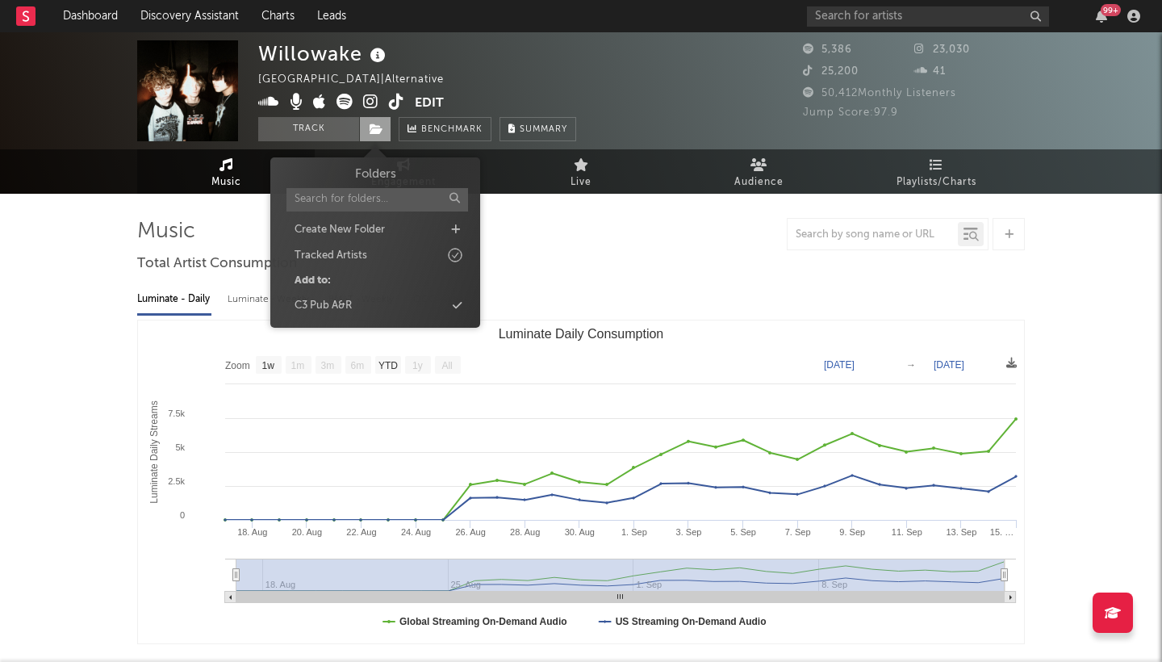
click at [374, 126] on icon at bounding box center [377, 128] width 14 height 11
click at [411, 303] on div "C3 Pub A&R" at bounding box center [375, 305] width 186 height 21
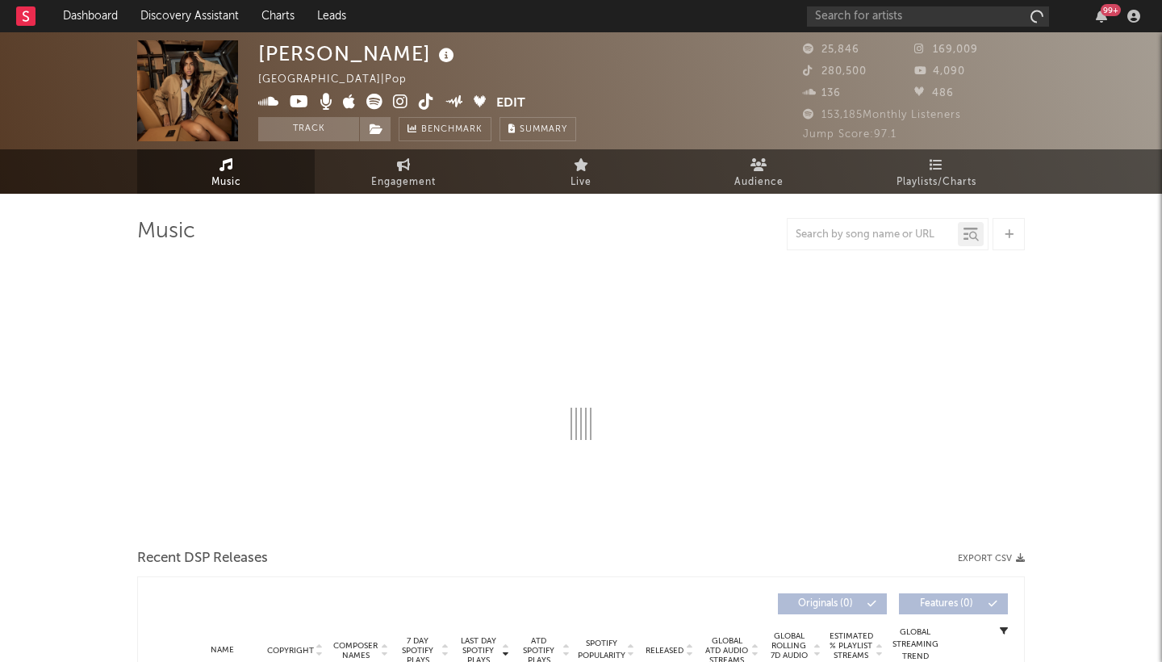
select select "6m"
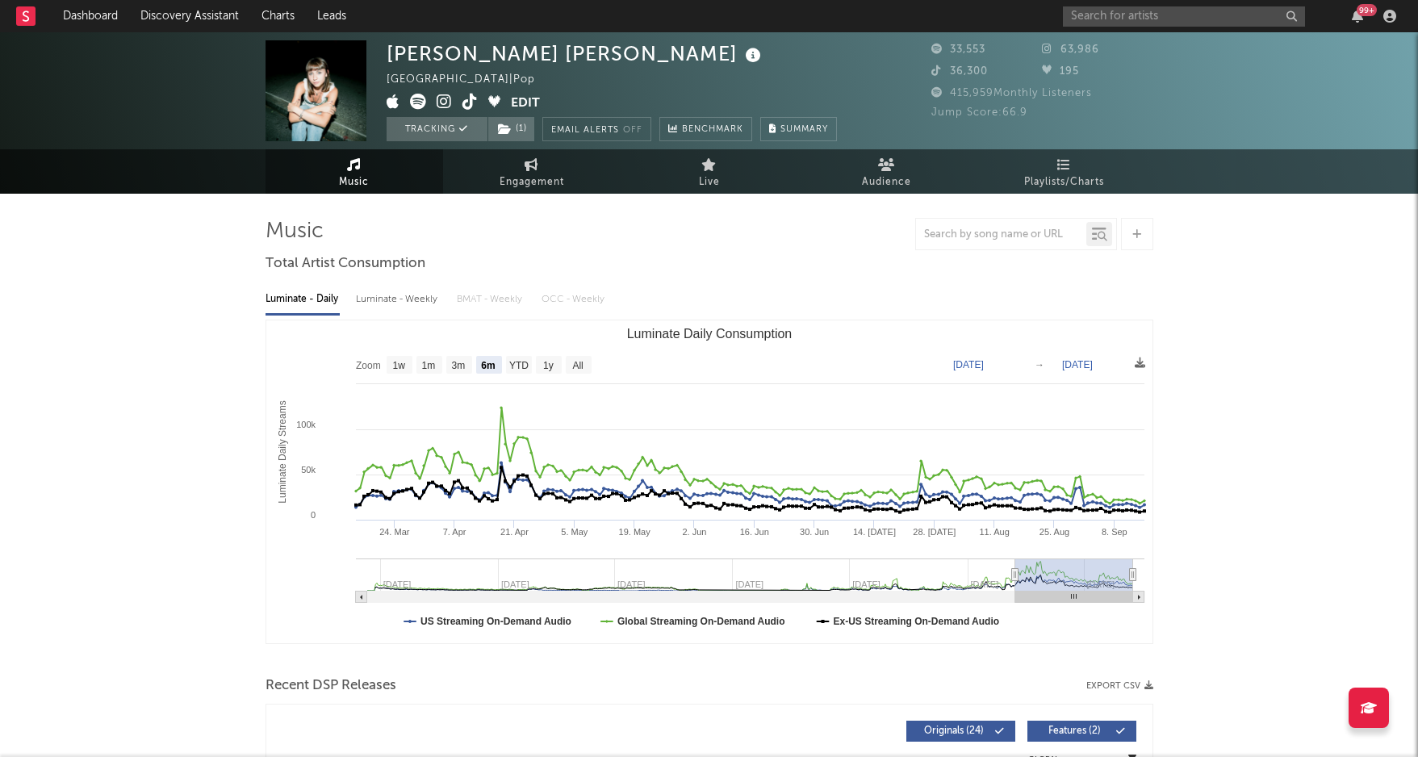
select select "6m"
click at [1137, 11] on input "text" at bounding box center [1184, 16] width 242 height 20
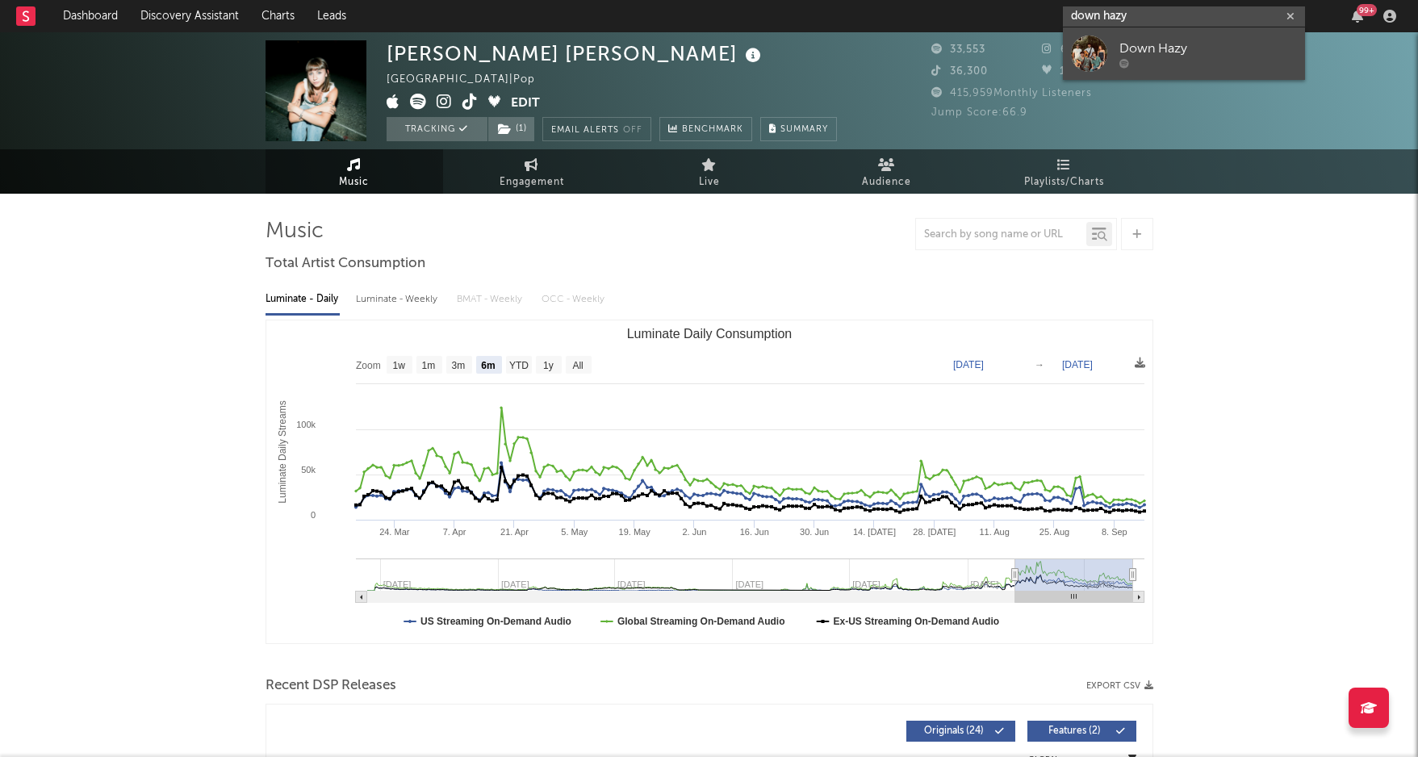
type input "down hazy"
click at [1193, 34] on link "Down Hazy" at bounding box center [1184, 53] width 242 height 52
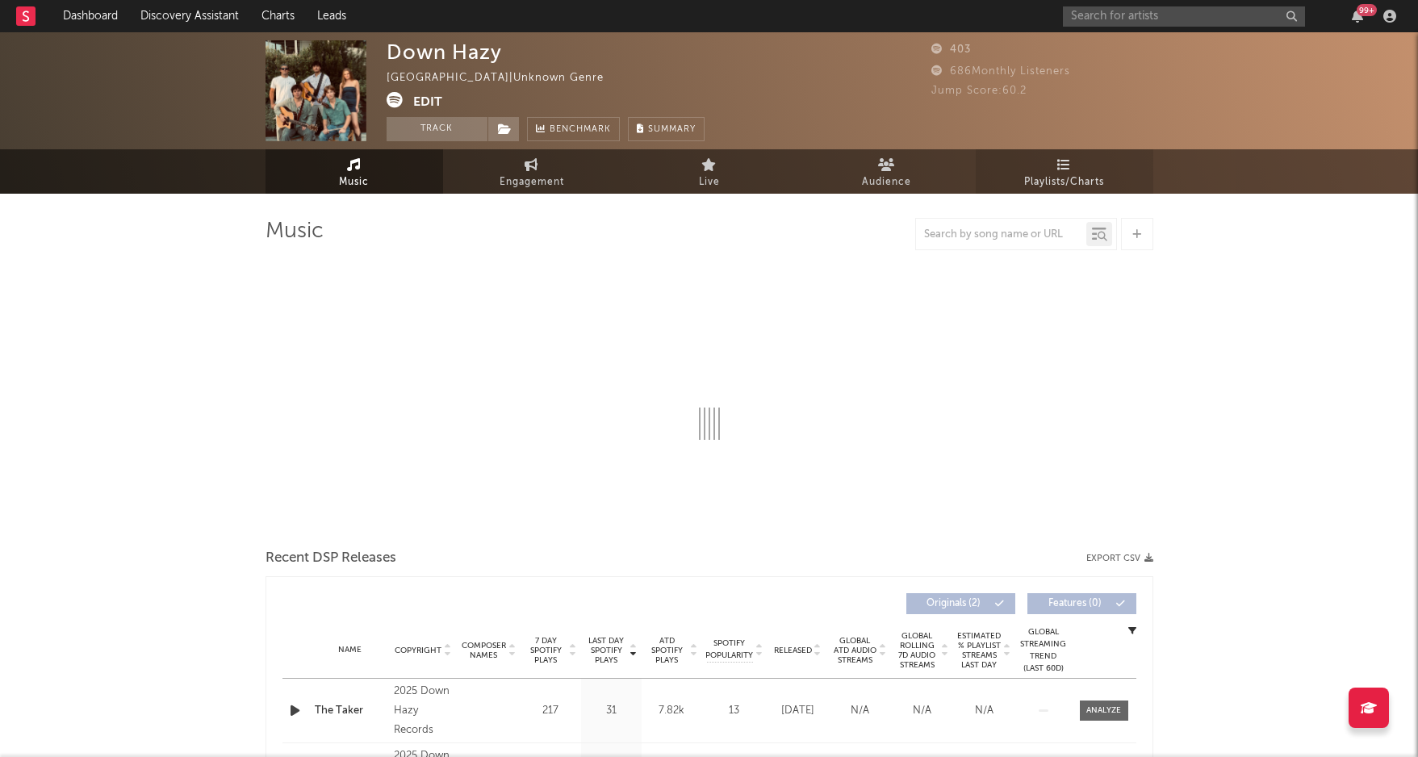
select select "1w"
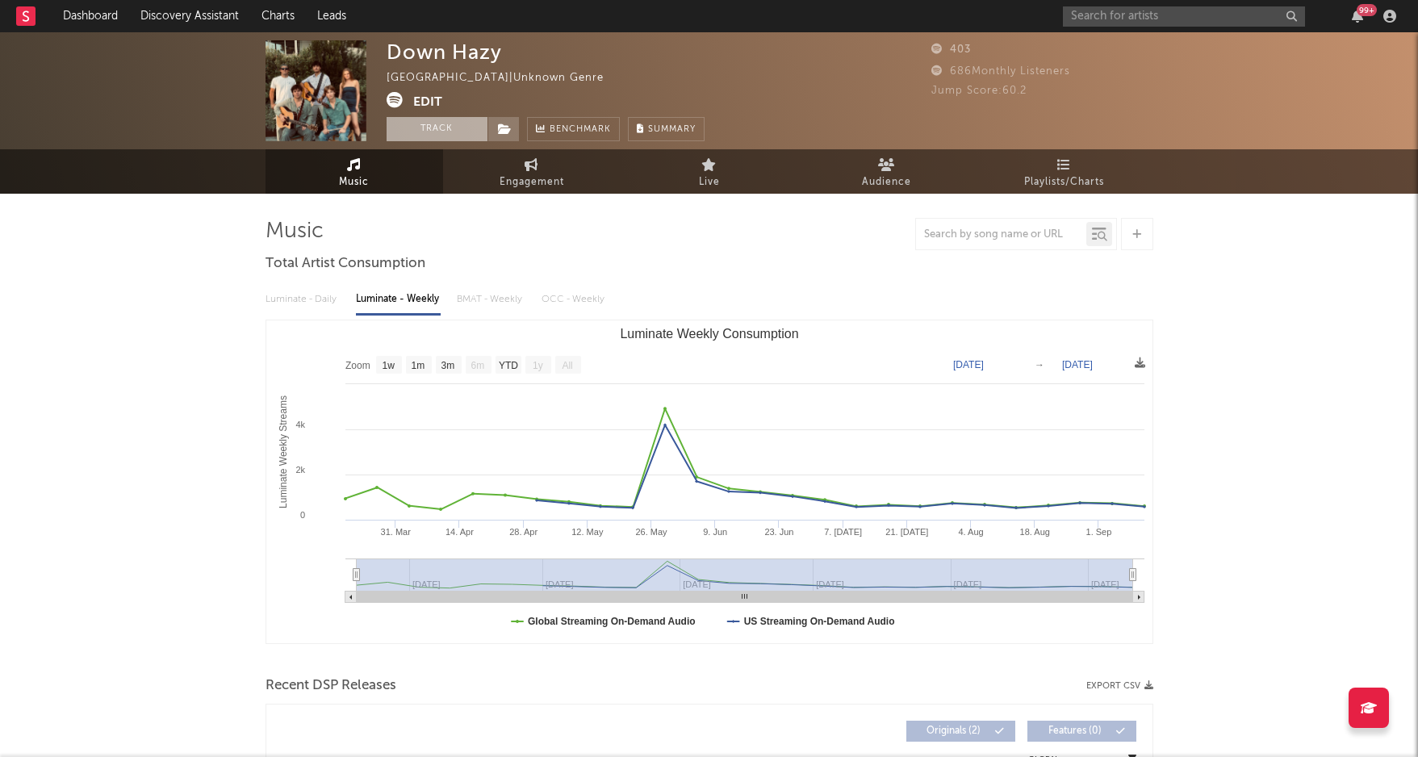
click at [452, 123] on button "Track" at bounding box center [436, 129] width 101 height 24
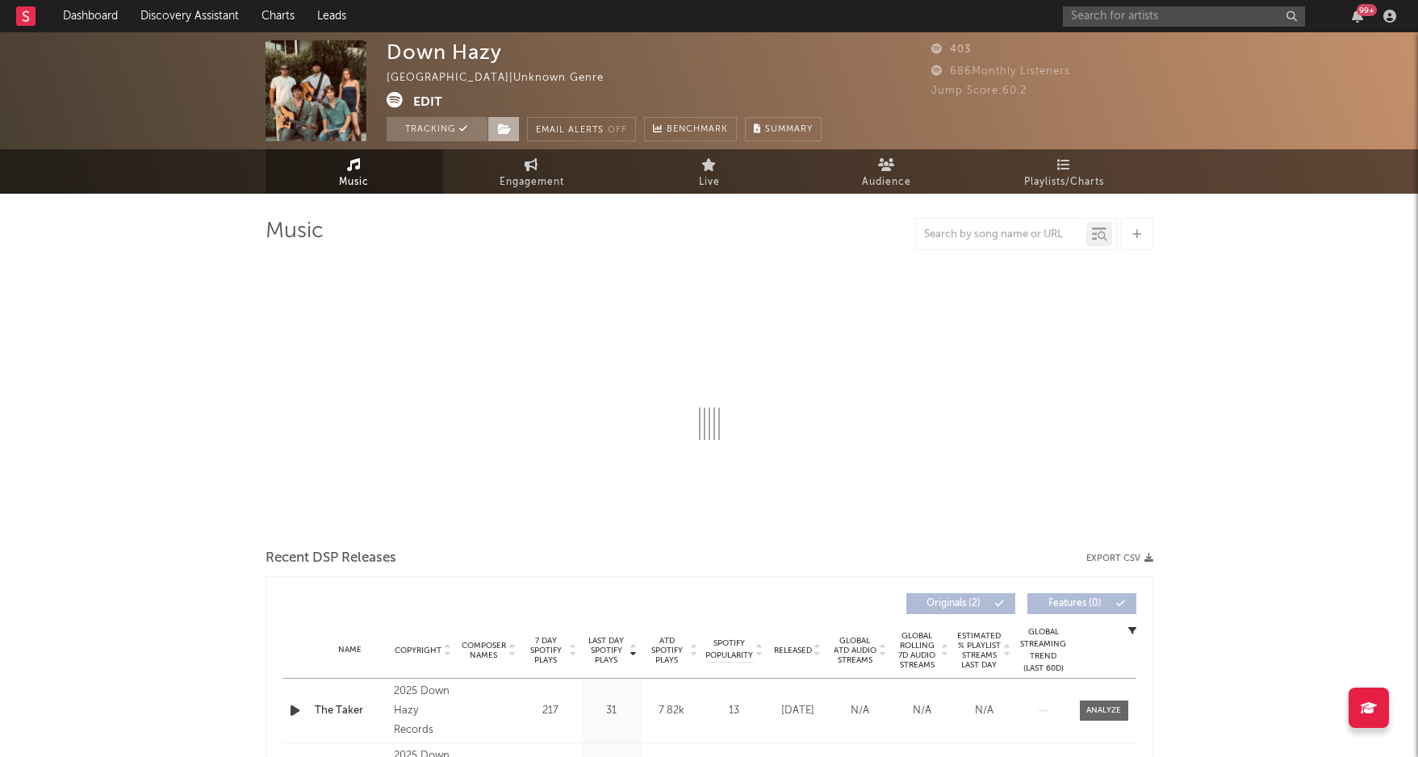
select select "1w"
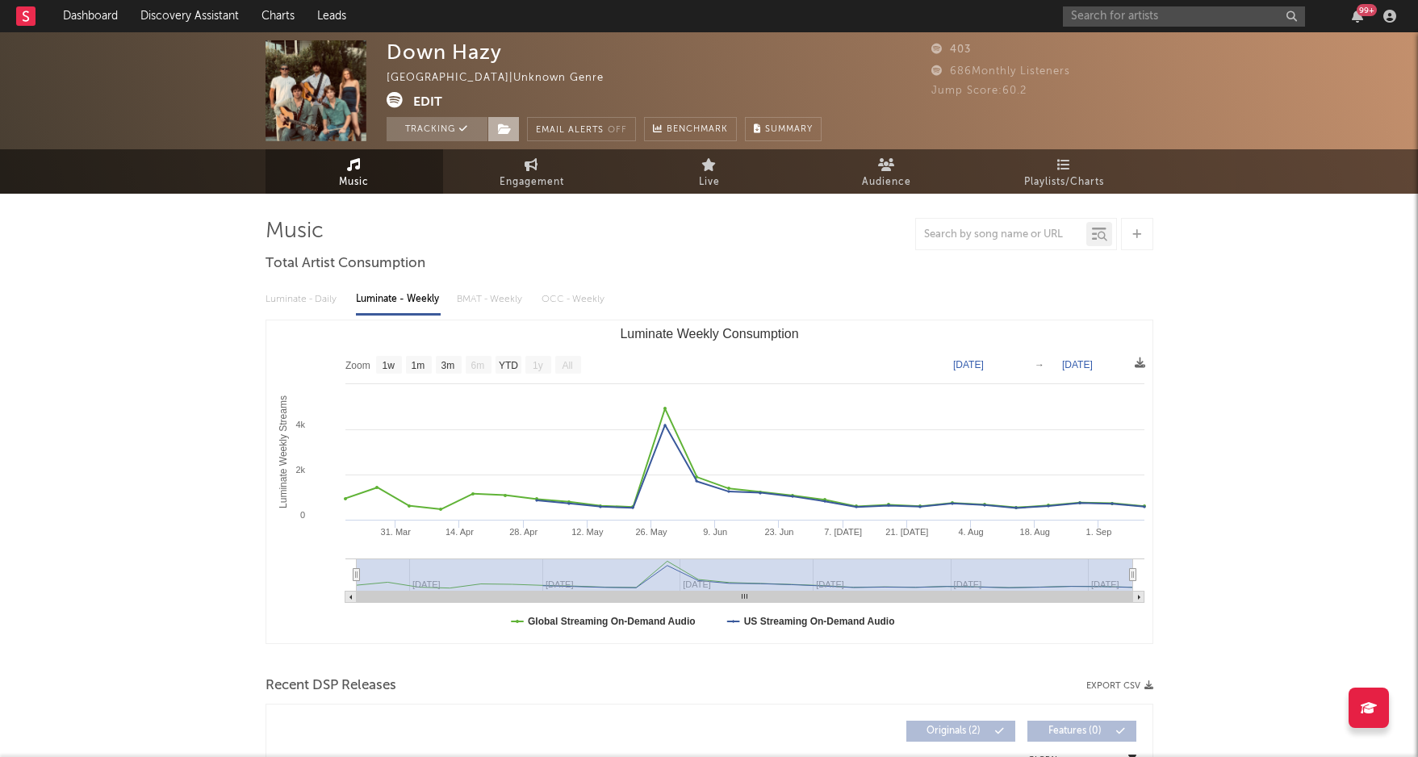
click at [500, 130] on icon at bounding box center [505, 128] width 14 height 11
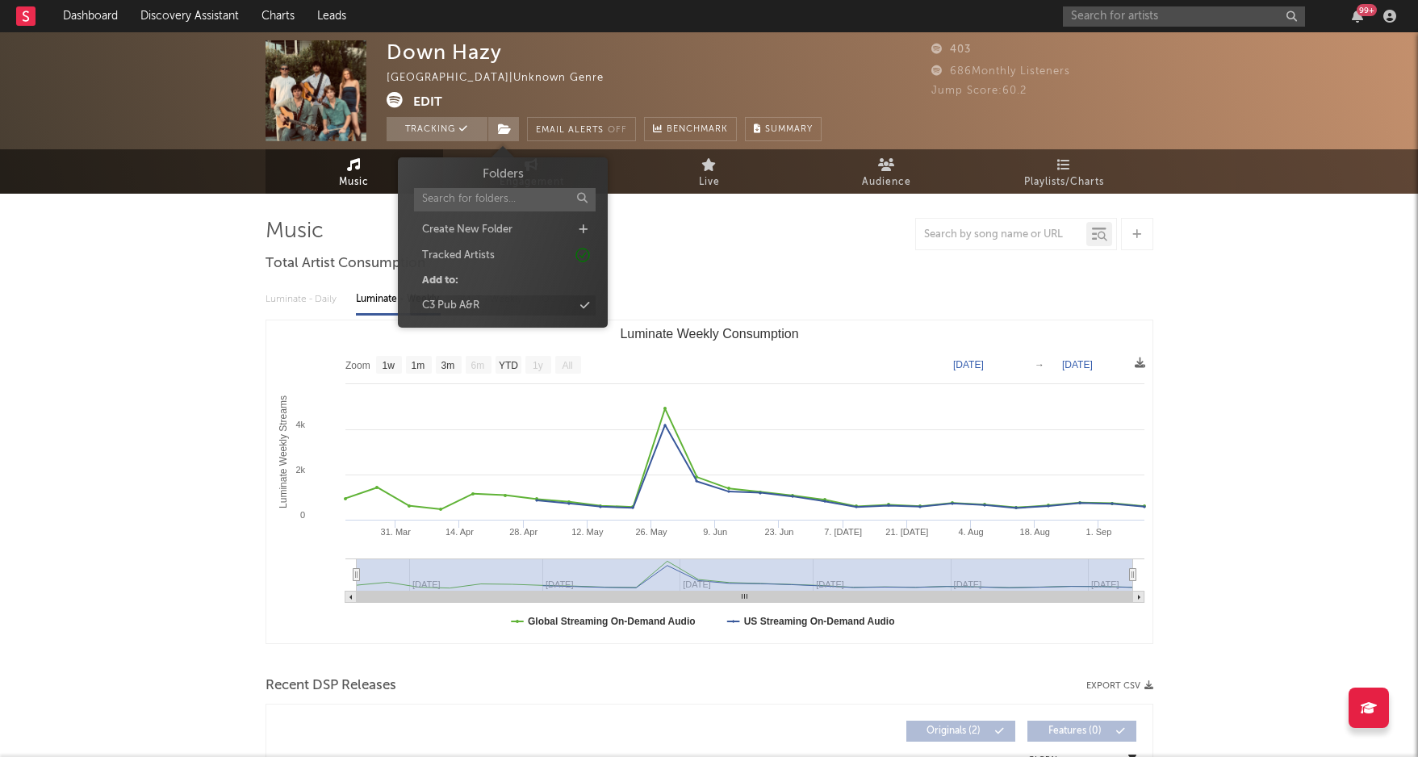
click at [486, 301] on div "C3 Pub A&R" at bounding box center [503, 305] width 186 height 21
click at [844, 256] on div "Music Total Artist Consumption Luminate - Daily Luminate - Weekly BMAT - Weekly…" at bounding box center [708, 597] width 887 height 758
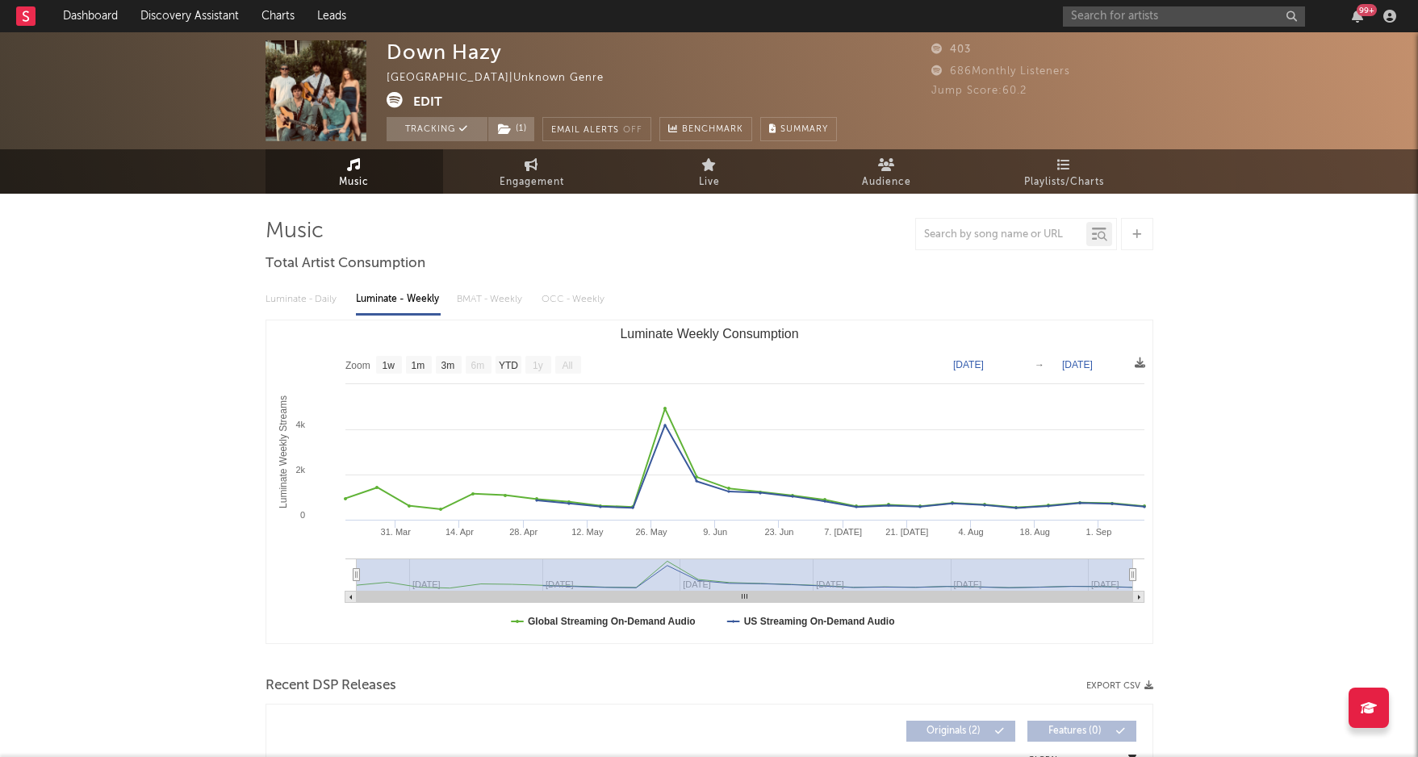
click at [852, 245] on div at bounding box center [708, 234] width 887 height 32
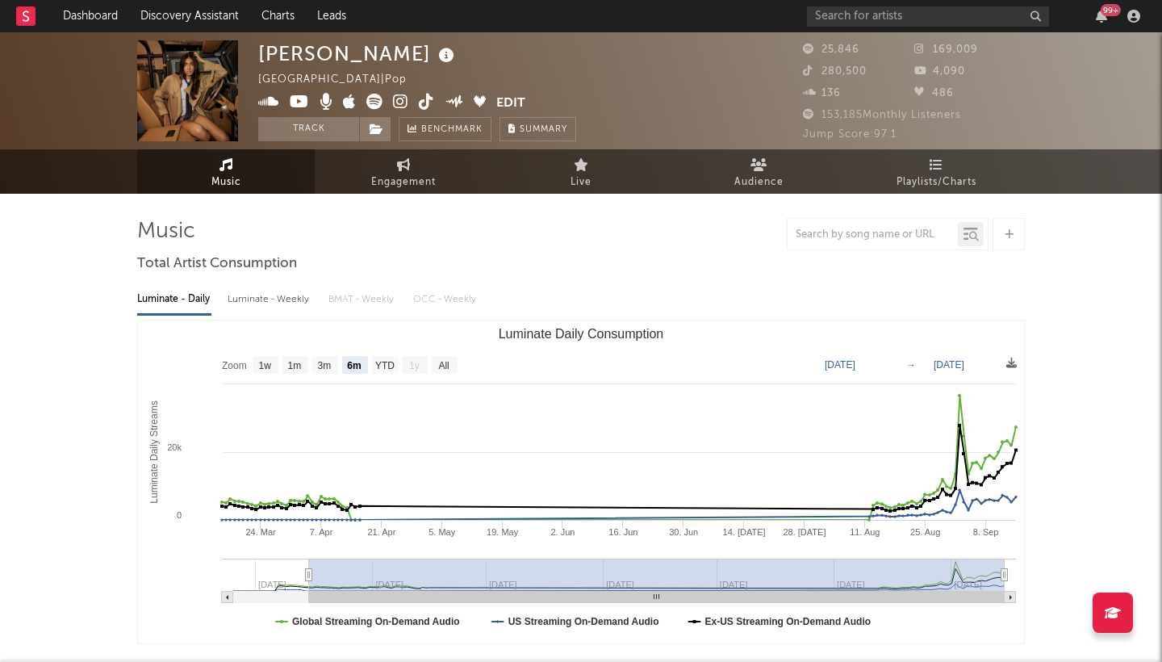
select select "6m"
